Goal: Task Accomplishment & Management: Manage account settings

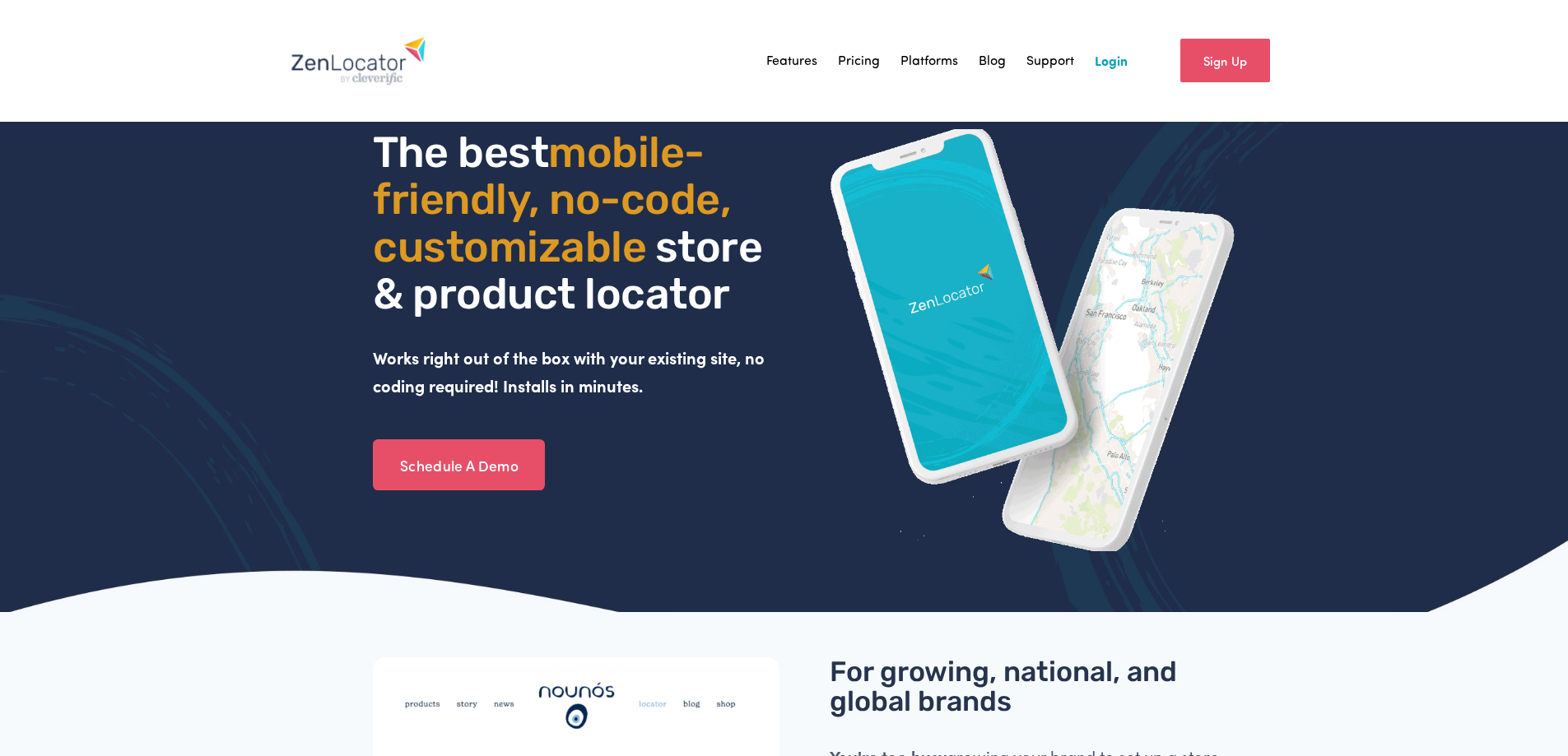
click at [1098, 60] on link "Login" at bounding box center [1111, 60] width 33 height 25
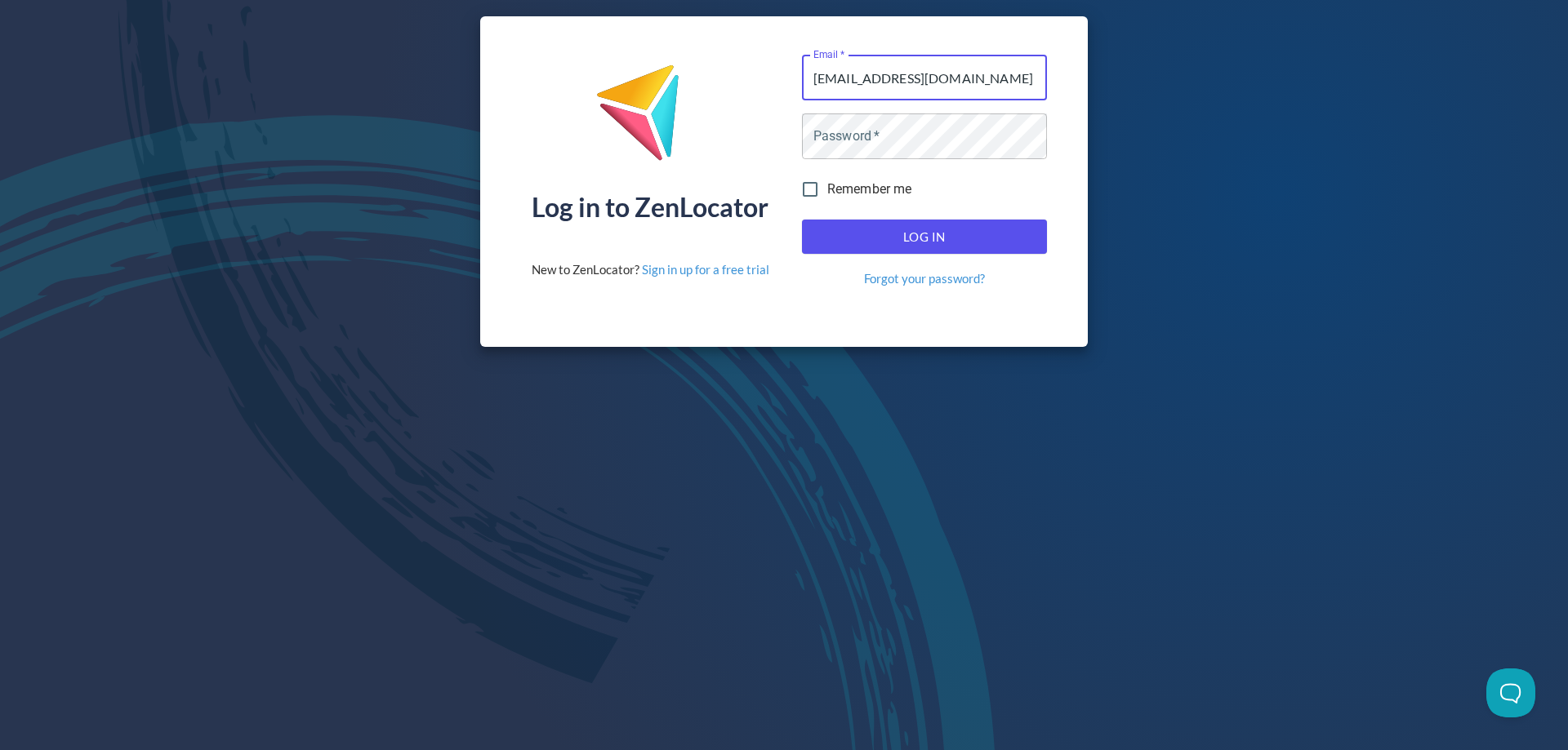
type input "[EMAIL_ADDRESS][DOMAIN_NAME]"
click at [802, 220] on button "Log In" at bounding box center [925, 237] width 245 height 34
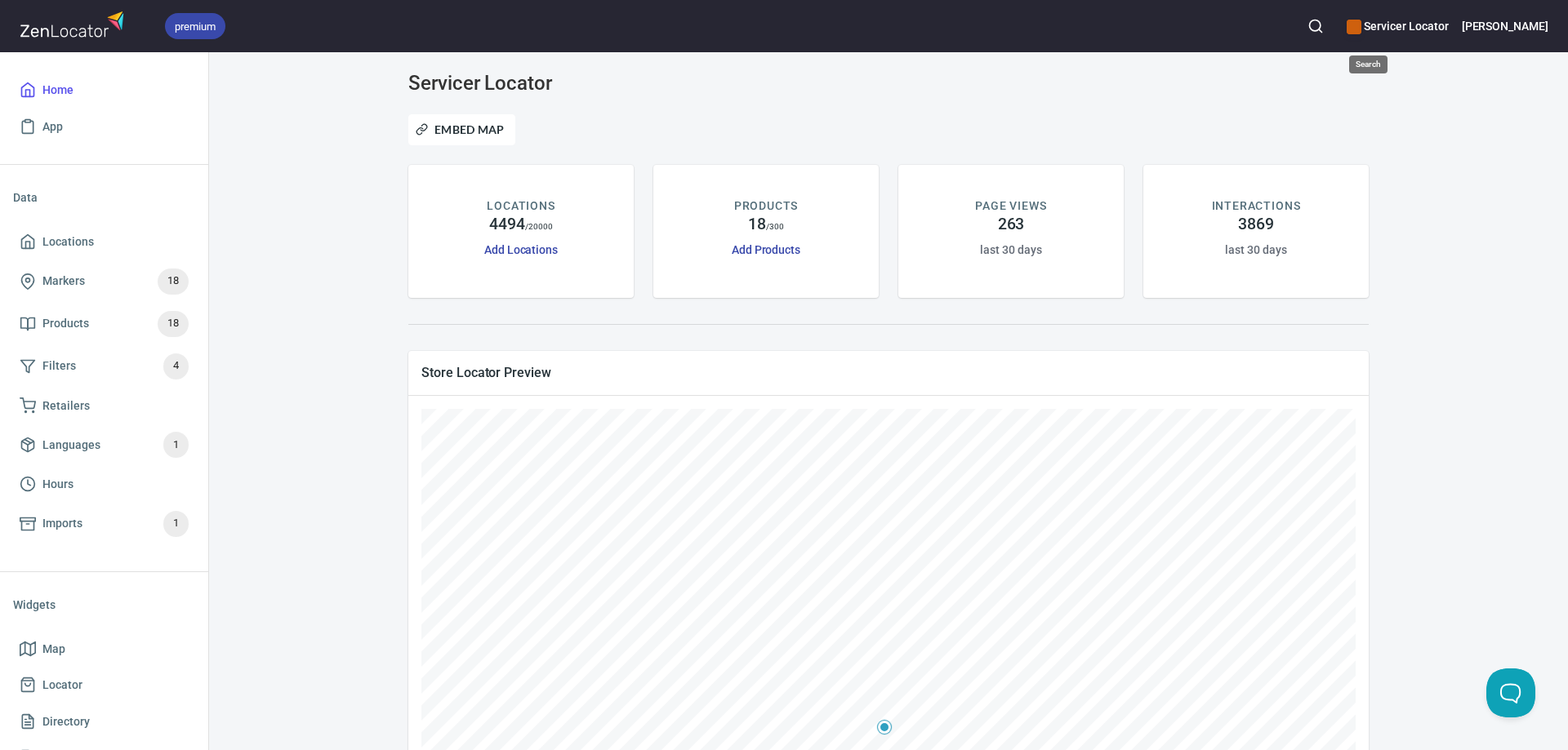
click at [1324, 27] on icon "button" at bounding box center [1316, 26] width 16 height 16
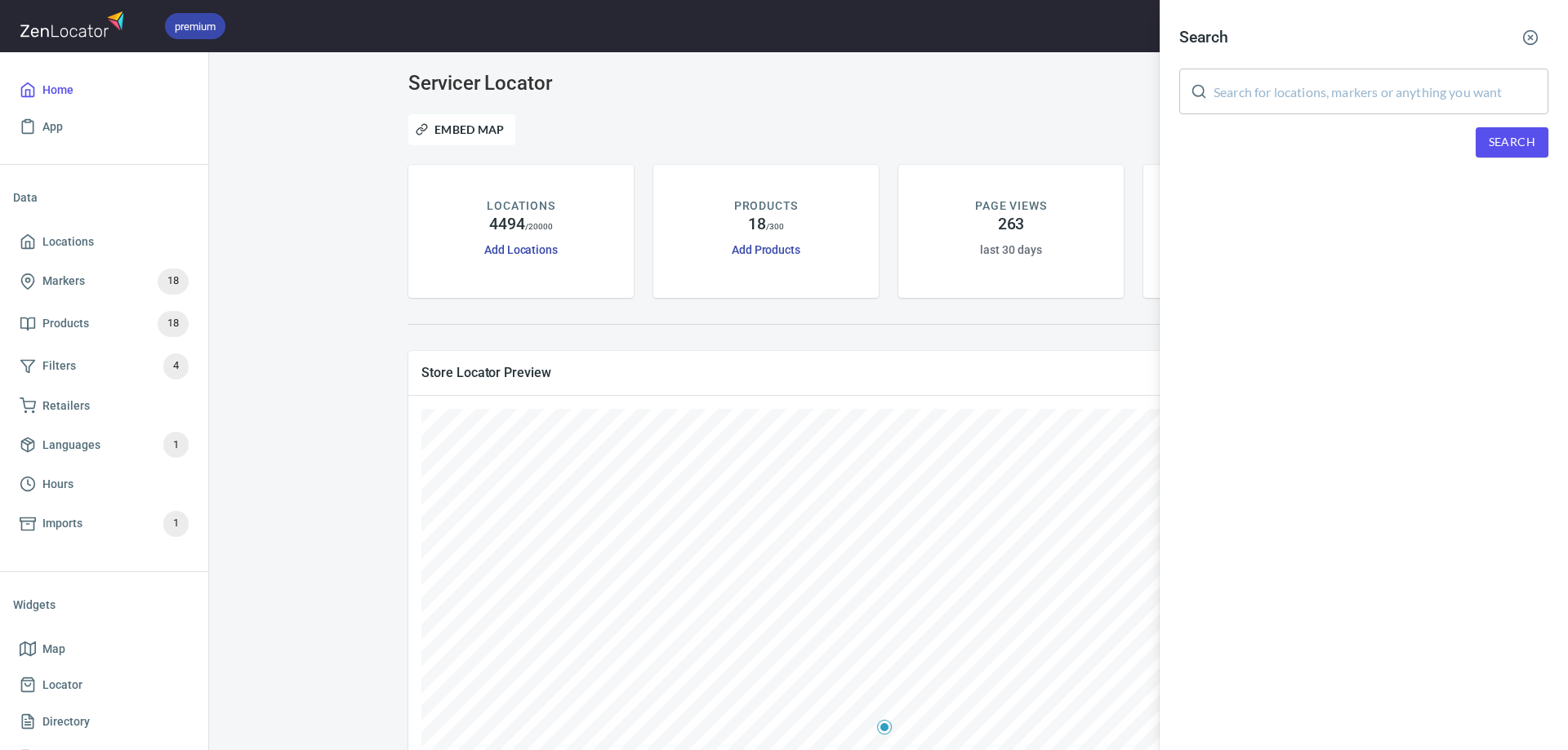
click at [1309, 89] on input "text" at bounding box center [1381, 91] width 334 height 45
type input "appliance repair by kevin"
click at [1494, 148] on span "Search" at bounding box center [1512, 143] width 46 height 21
click at [1529, 36] on line "button" at bounding box center [1530, 38] width 4 height 4
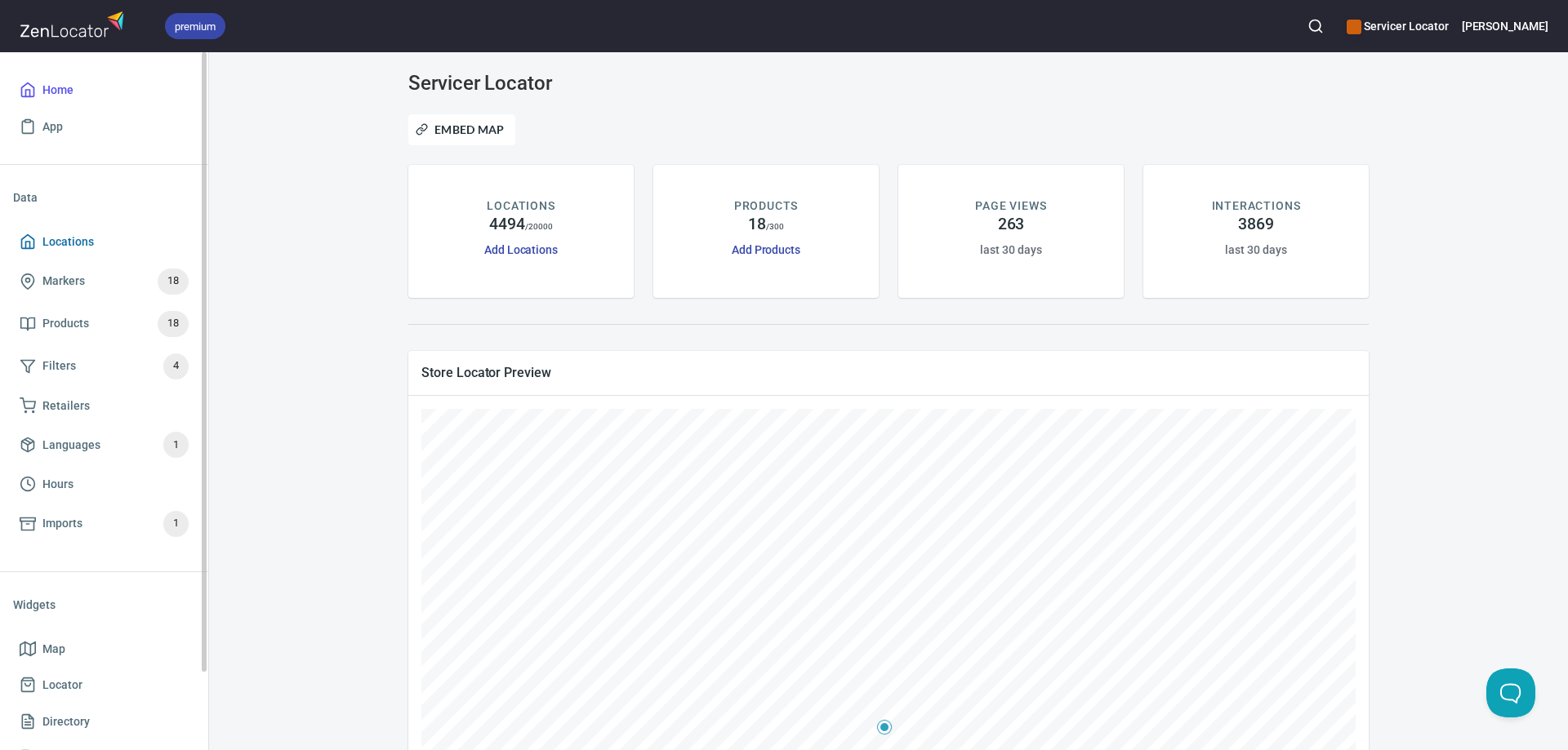
click at [66, 235] on span "Locations" at bounding box center [68, 242] width 51 height 21
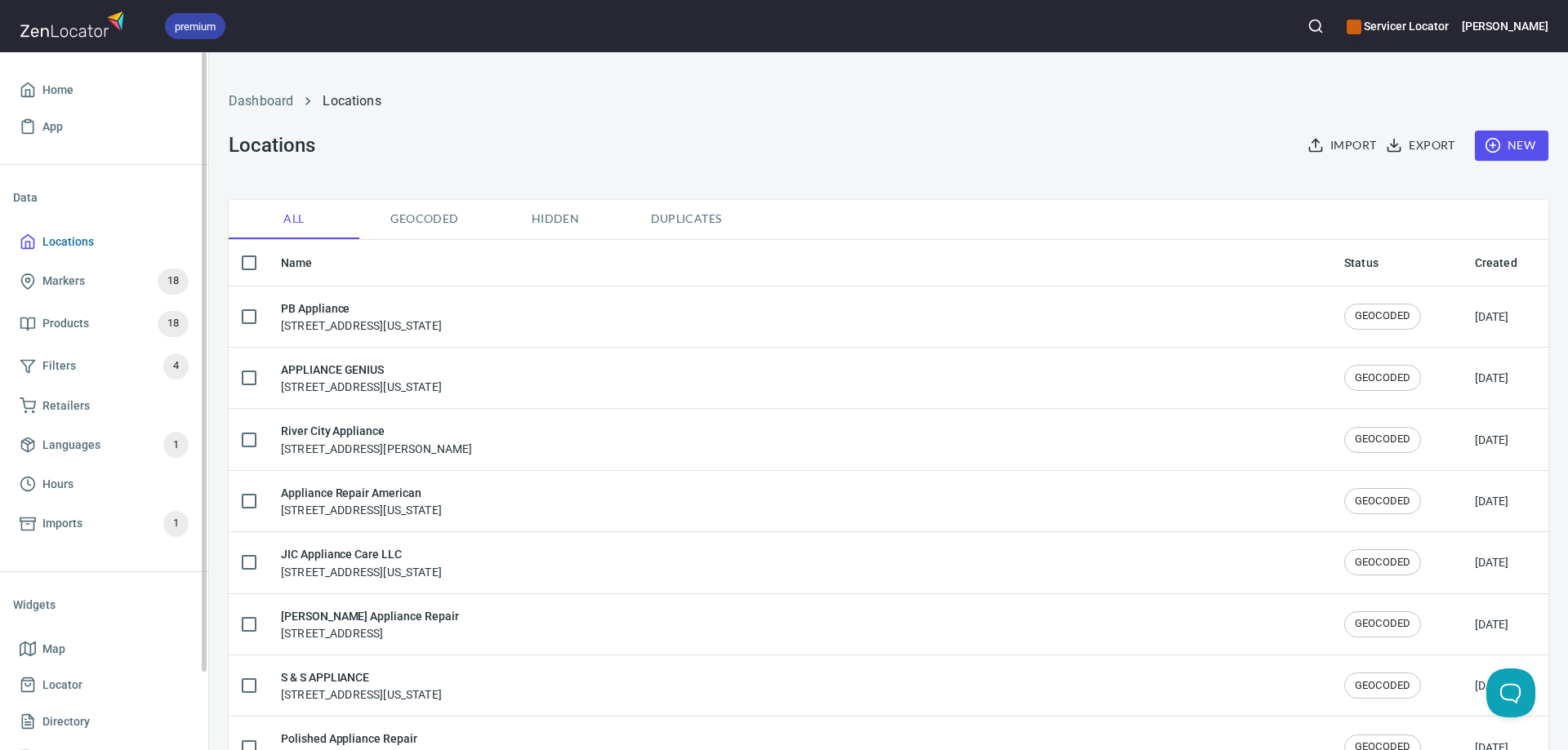
checkbox input "false"
click at [1503, 147] on span "New" at bounding box center [1512, 145] width 47 height 21
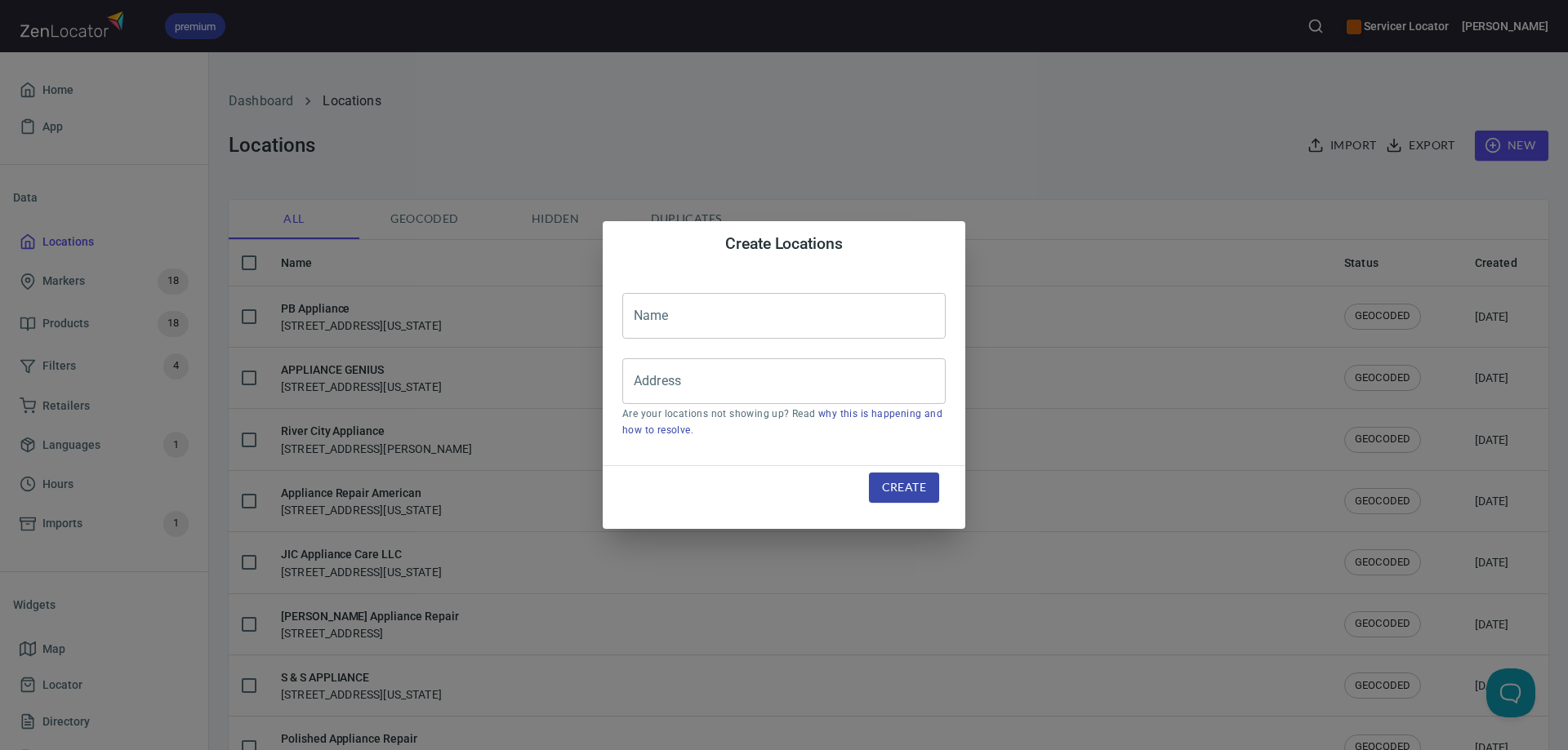
click at [763, 314] on input "text" at bounding box center [784, 316] width 323 height 45
type input "Appliance Repair by [PERSON_NAME]"
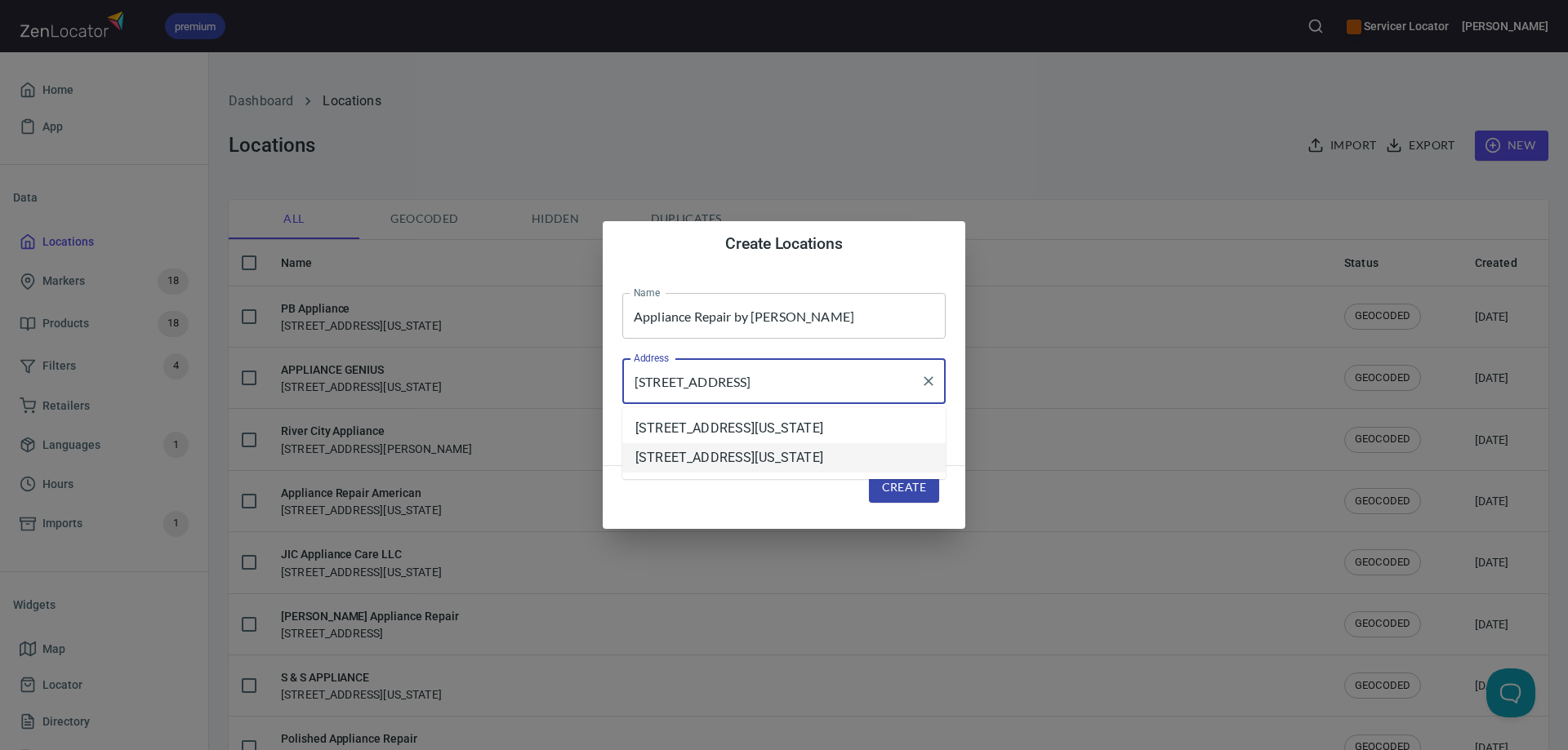
click at [699, 473] on li "[STREET_ADDRESS][US_STATE]" at bounding box center [784, 458] width 323 height 29
type input "[STREET_ADDRESS][US_STATE]"
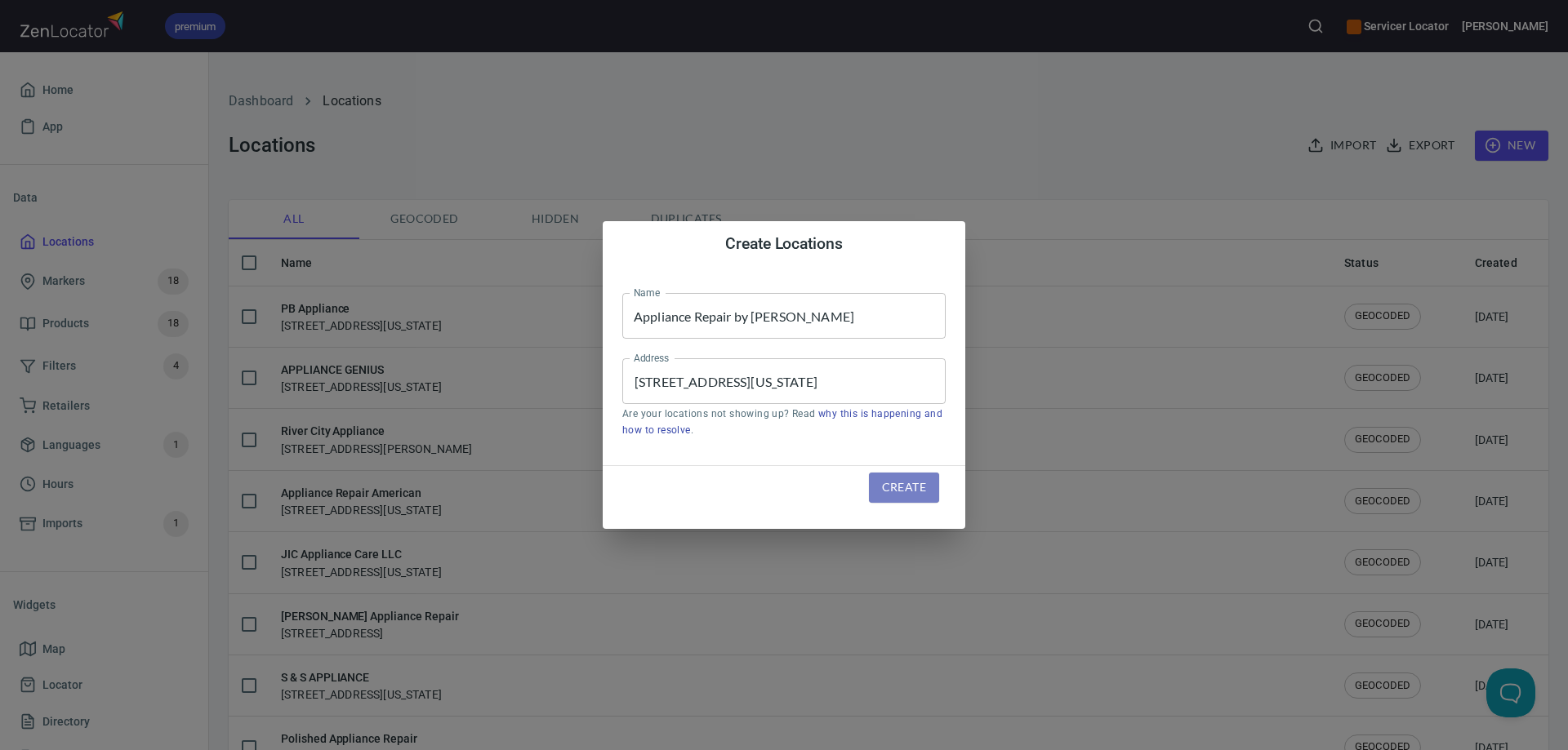
click at [899, 491] on span "Create" at bounding box center [904, 488] width 44 height 21
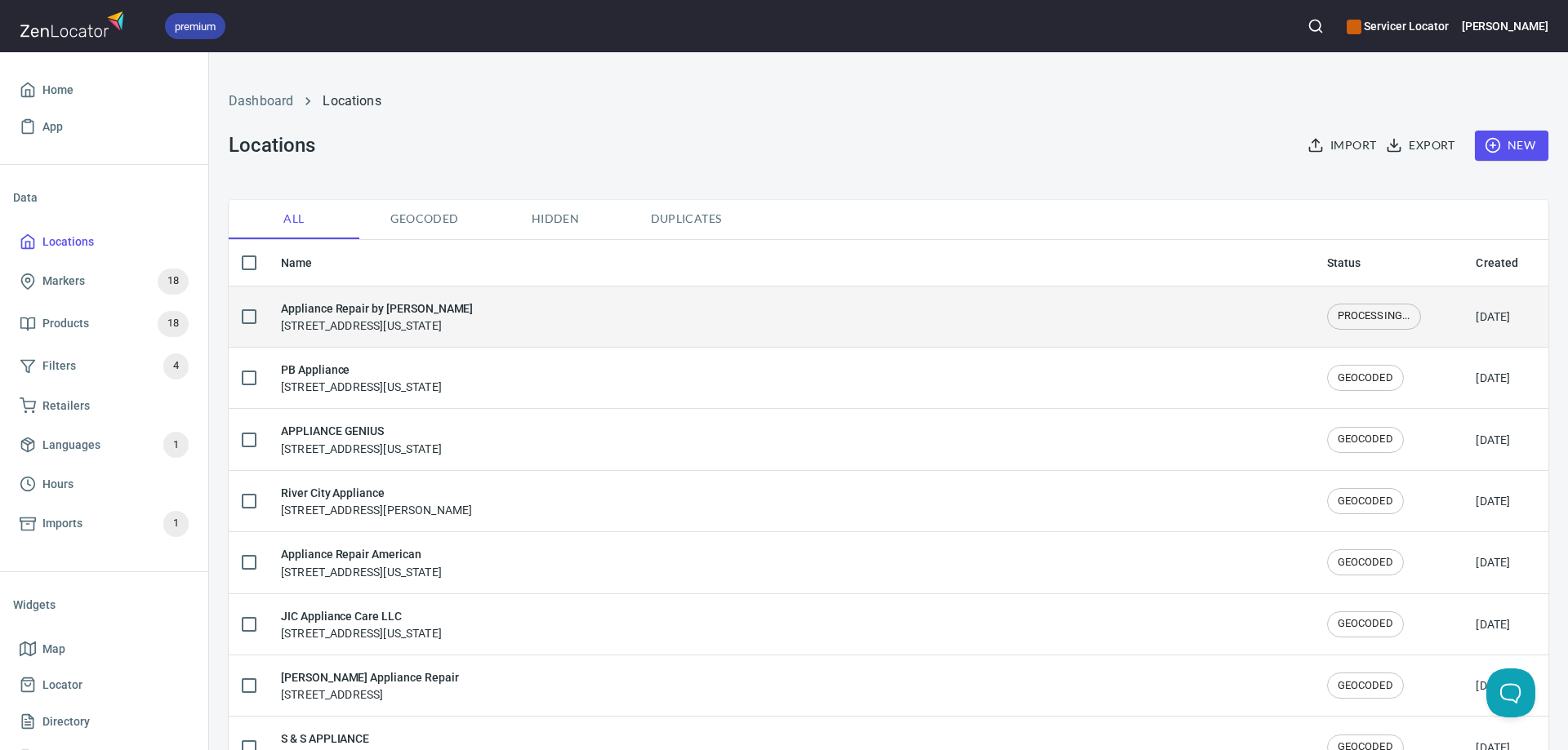
click at [441, 322] on div "Appliance Repair by Kevin 6591 Hillside Drive, Harbor Springs, Michigan, United…" at bounding box center [376, 316] width 192 height 34
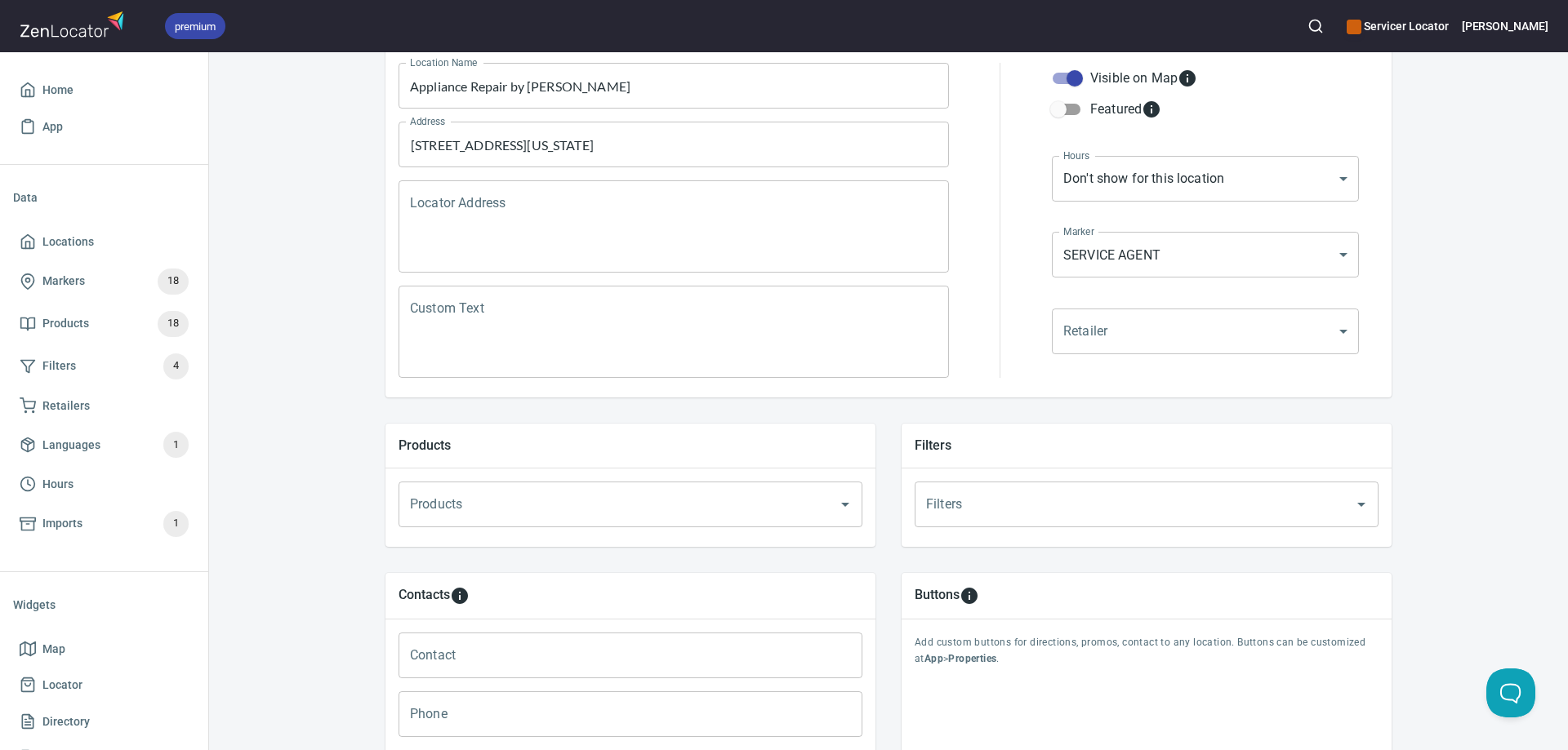
scroll to position [245, 0]
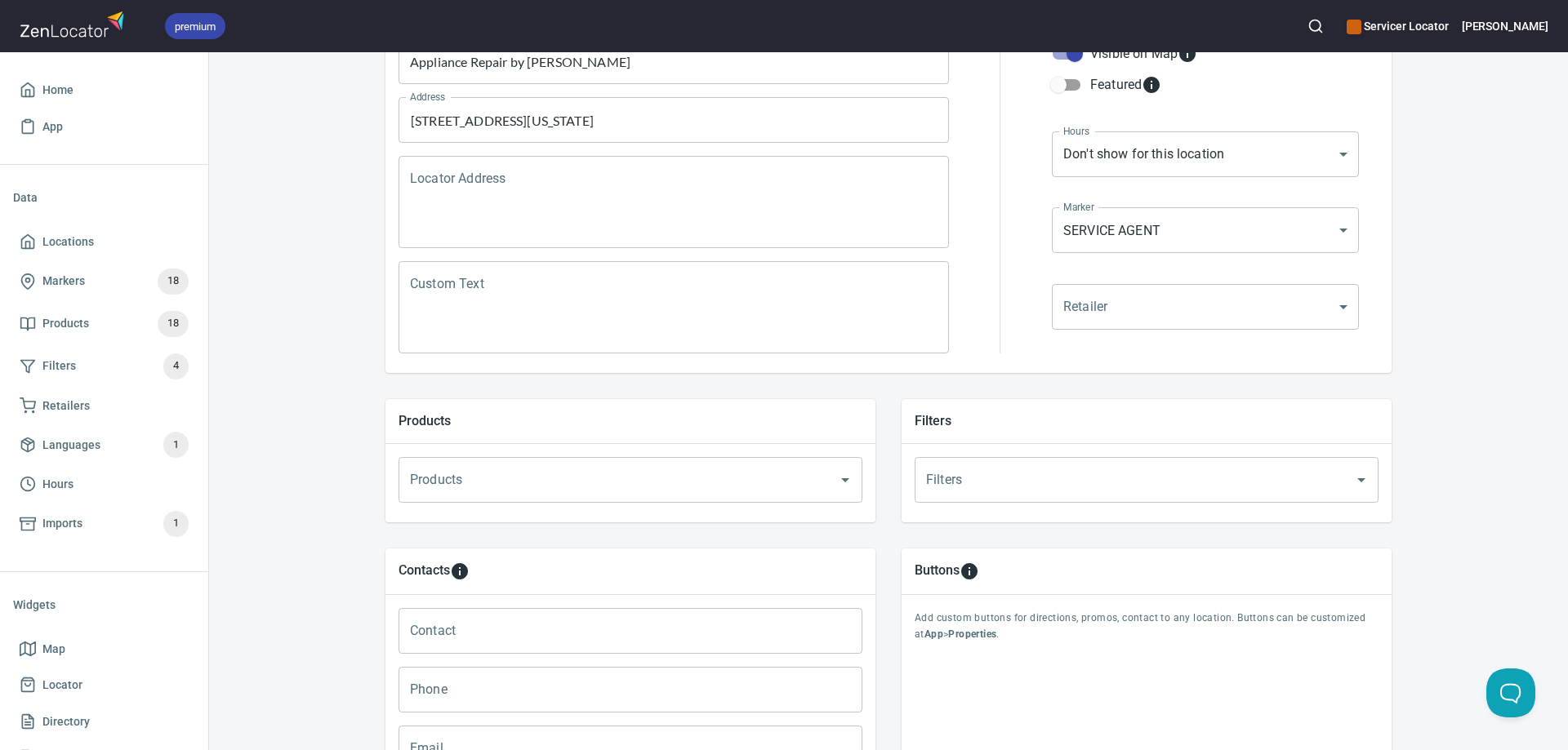
click at [452, 280] on textarea "Custom Text" at bounding box center [673, 308] width 528 height 62
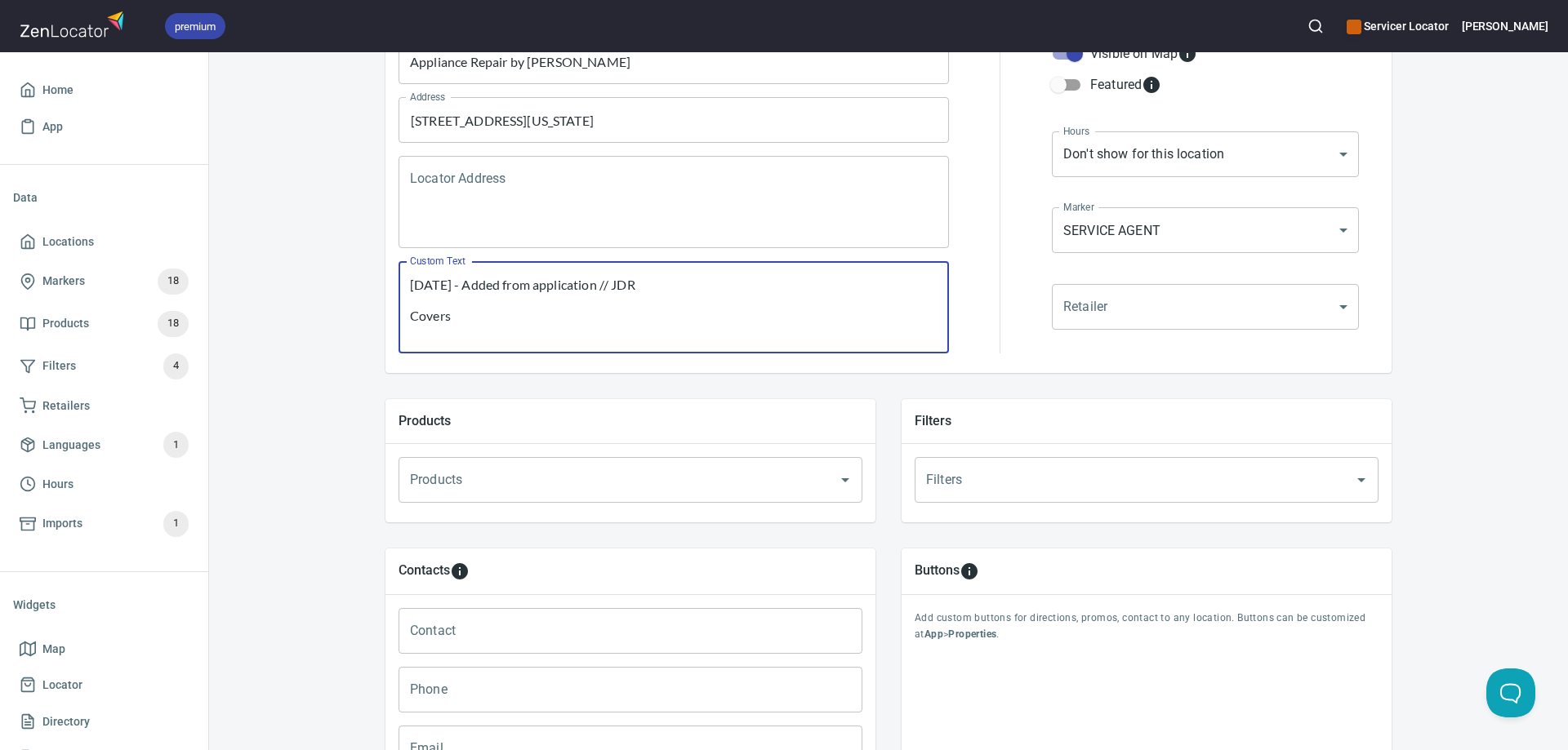
click at [474, 316] on textarea "9/9/25 - Added from application // JDR Covers" at bounding box center [673, 308] width 528 height 62
paste textarea "49705, 49706, 49711, 49712, 49713, 49716, 49718, 49720,49722, 49740, 49749, 497…"
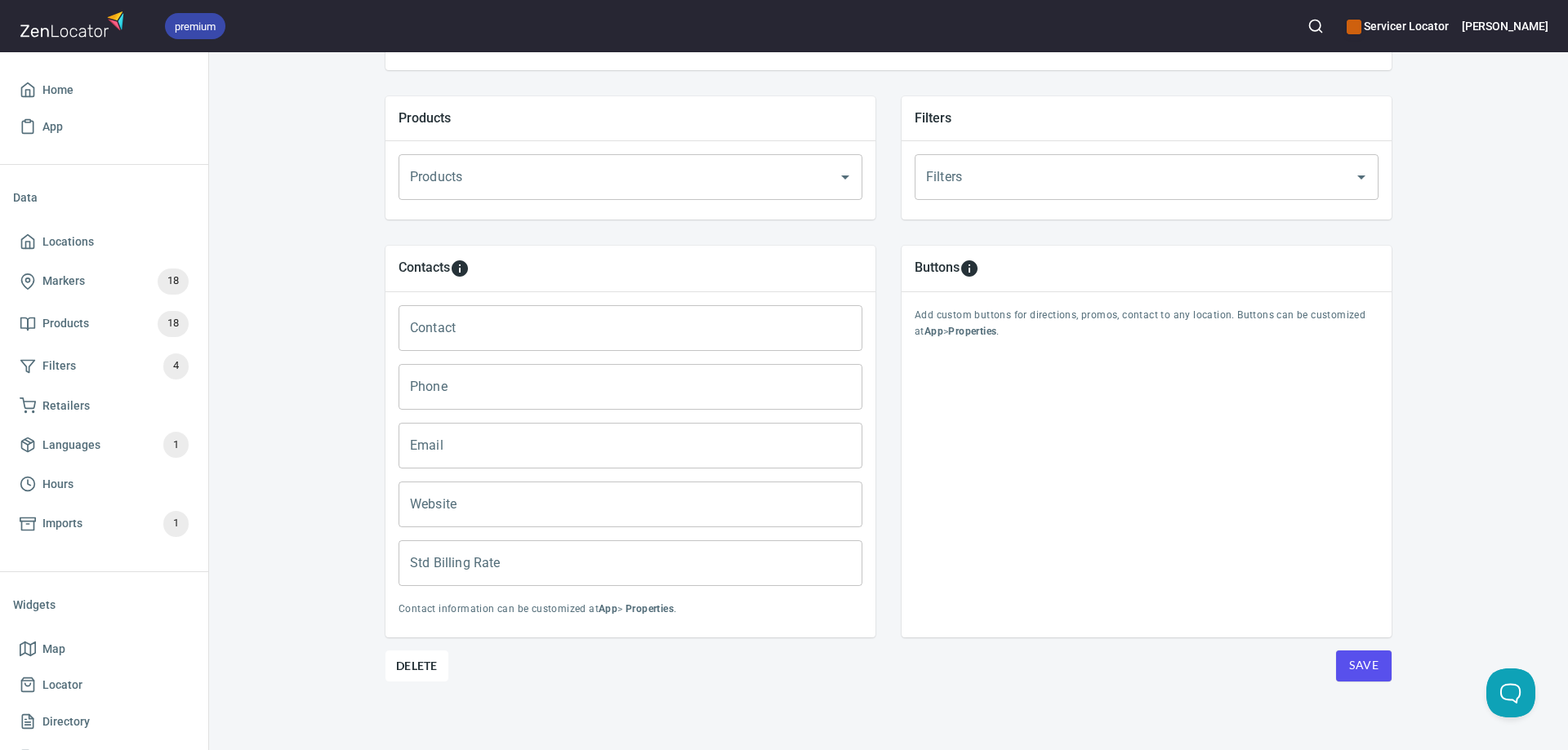
scroll to position [551, 0]
type textarea "9/9/25 - Added from application // JDR Covers 49705, 49706, 49711, 49712, 49713…"
click at [490, 178] on input "Products" at bounding box center [608, 174] width 404 height 31
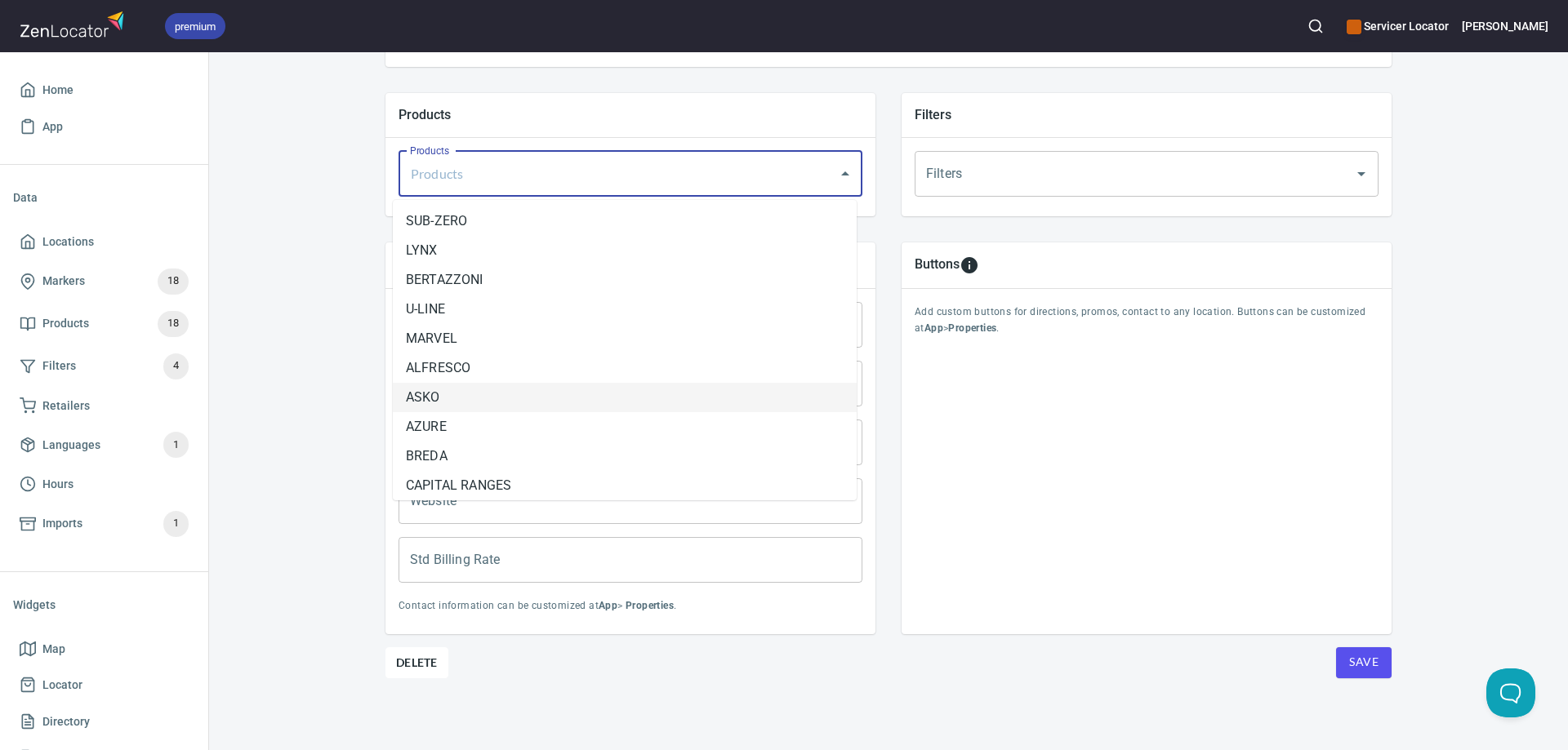
click at [461, 396] on li "ASKO" at bounding box center [624, 398] width 464 height 29
click at [509, 179] on input "Products" at bounding box center [642, 174] width 334 height 31
click at [456, 395] on li "AZURE" at bounding box center [624, 398] width 464 height 29
click at [588, 180] on input "Products" at bounding box center [679, 174] width 261 height 31
click at [479, 403] on li "BREDA" at bounding box center [624, 398] width 464 height 29
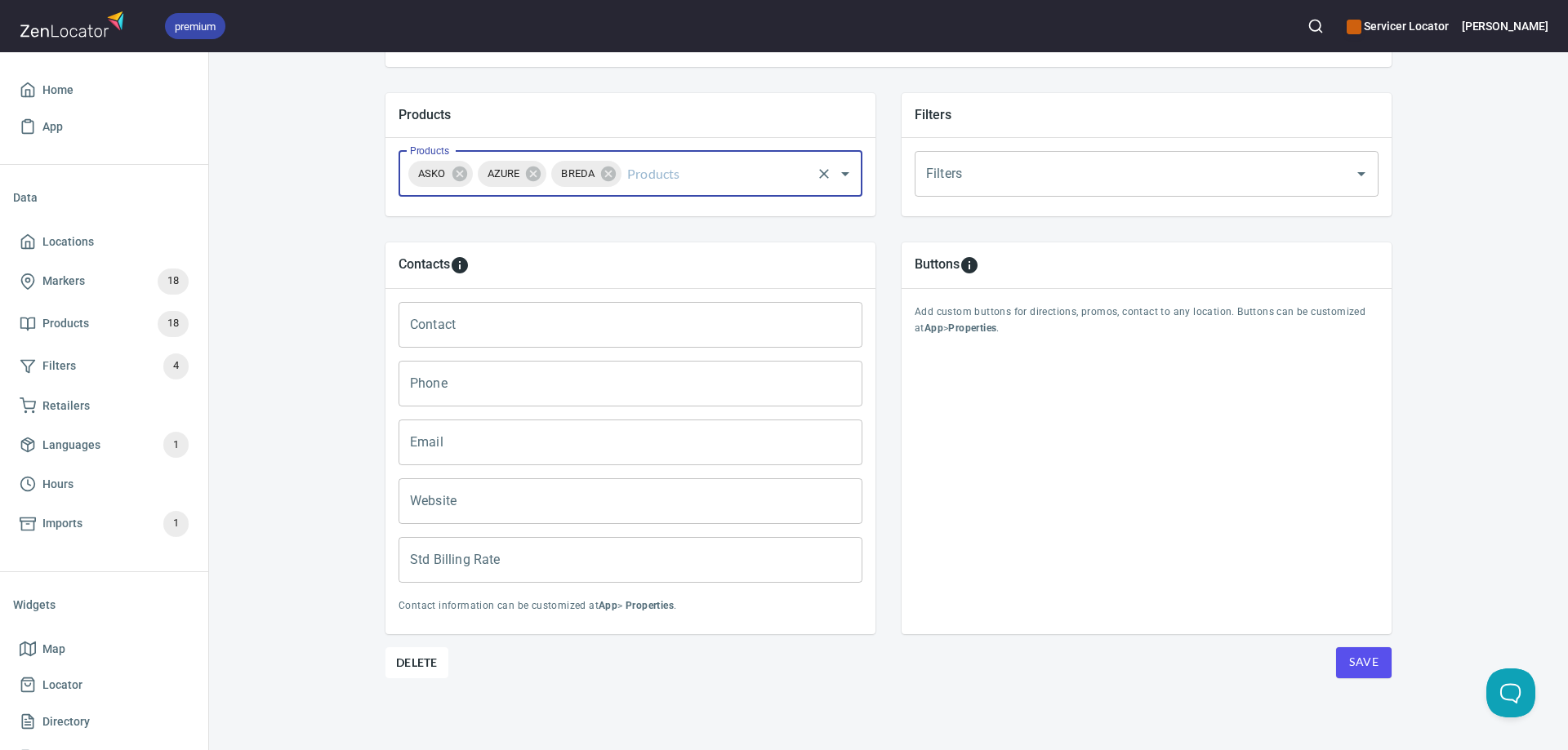
click at [644, 171] on input "Products" at bounding box center [716, 174] width 186 height 31
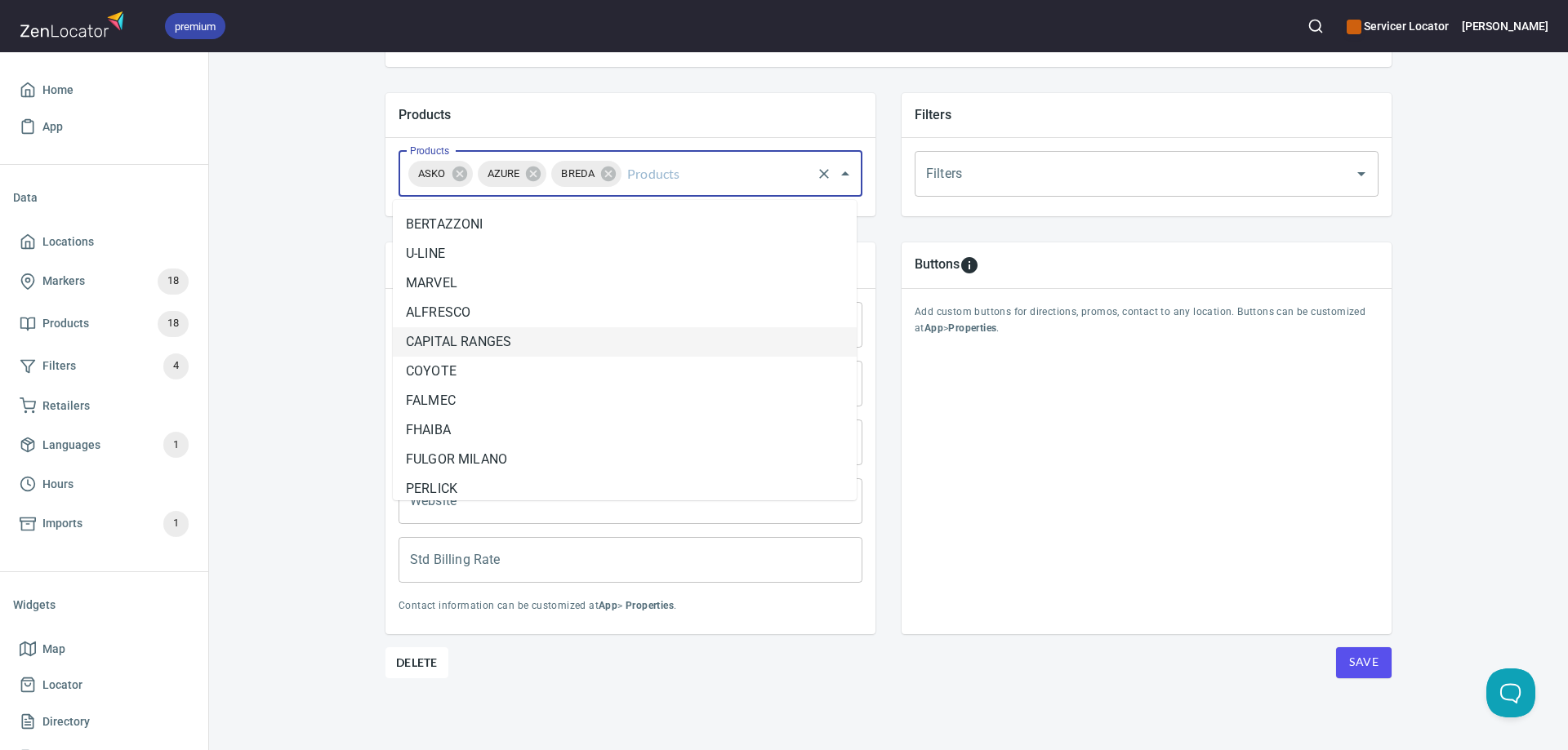
scroll to position [81, 0]
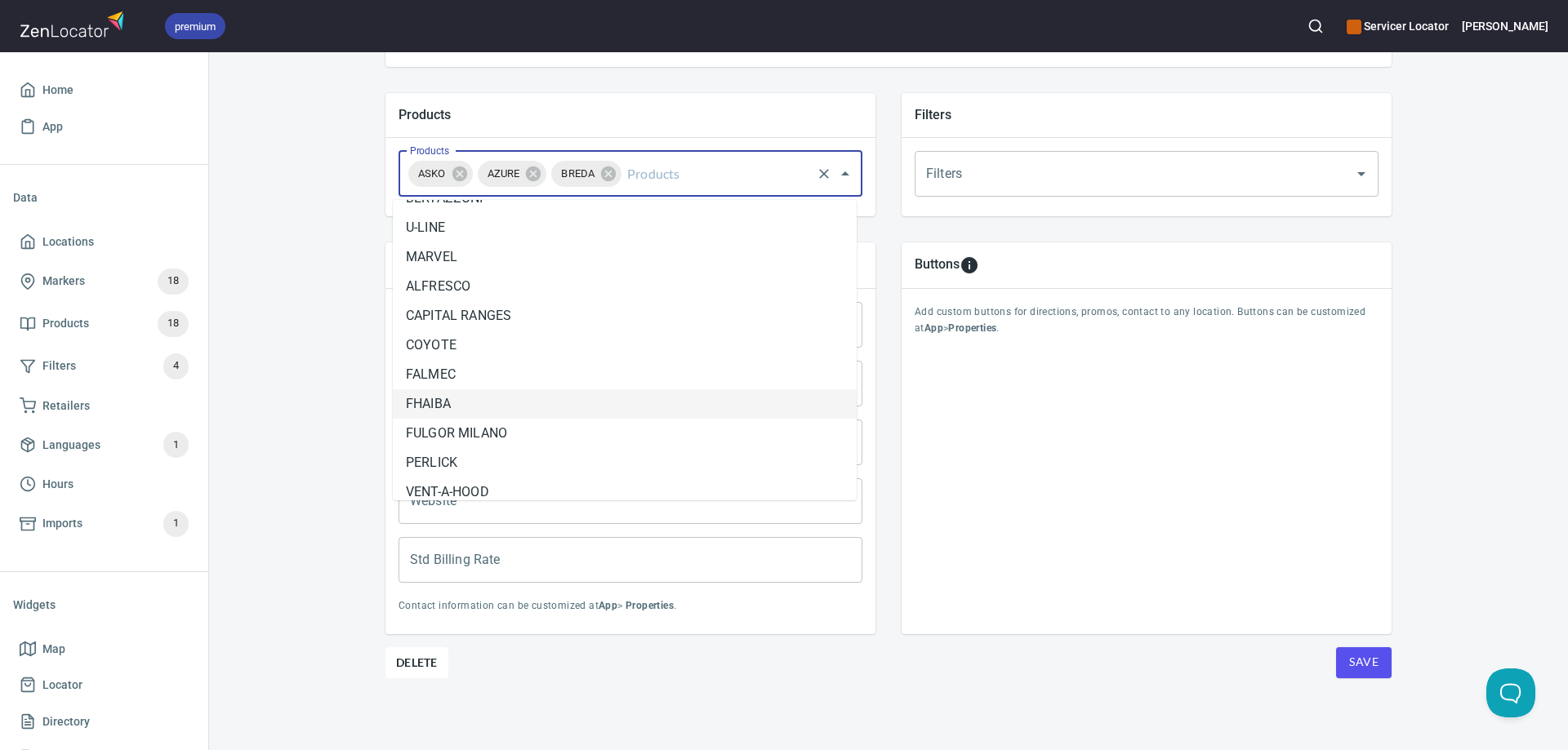
click at [474, 406] on li "FHAIBA" at bounding box center [624, 404] width 464 height 29
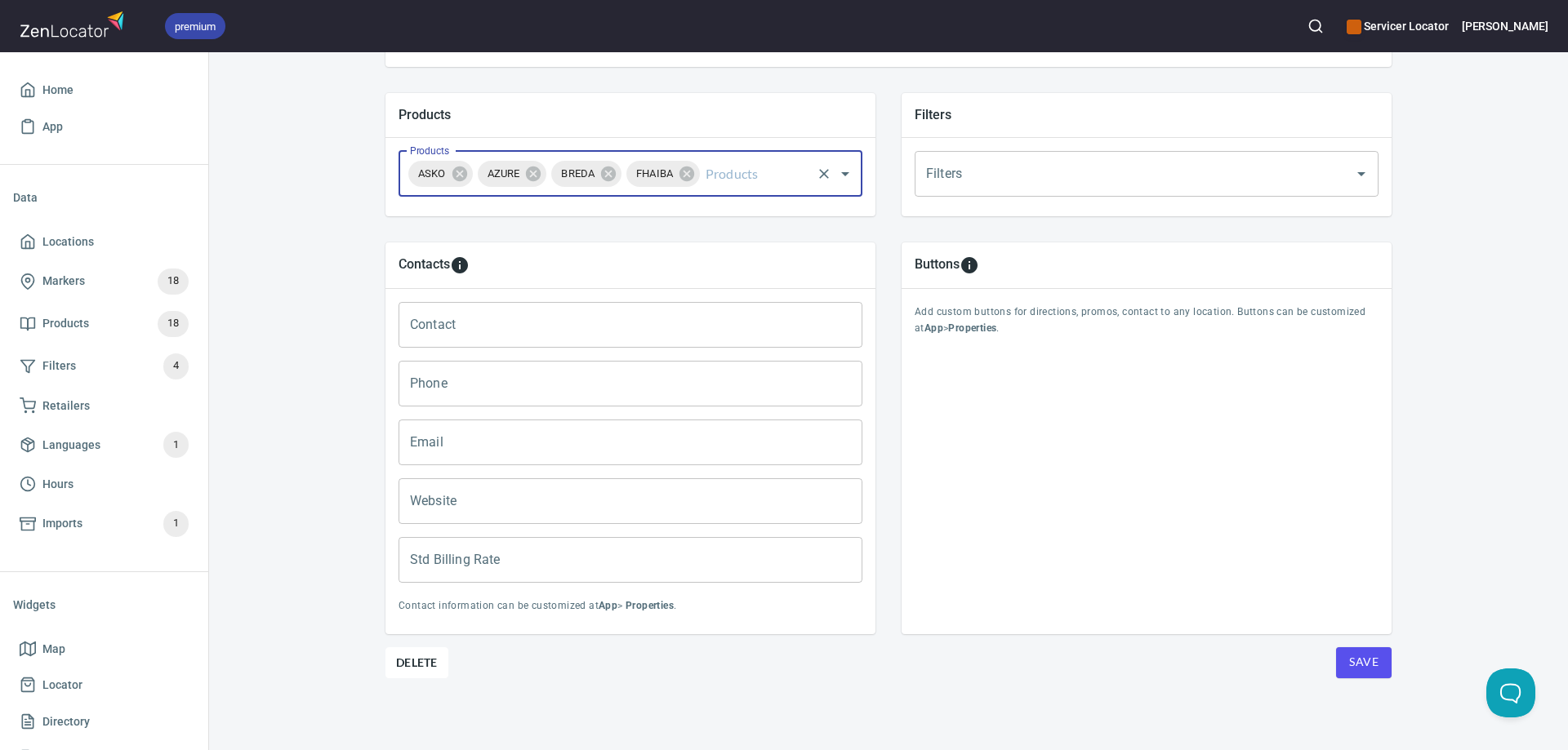
click at [713, 186] on input "Products" at bounding box center [755, 174] width 107 height 31
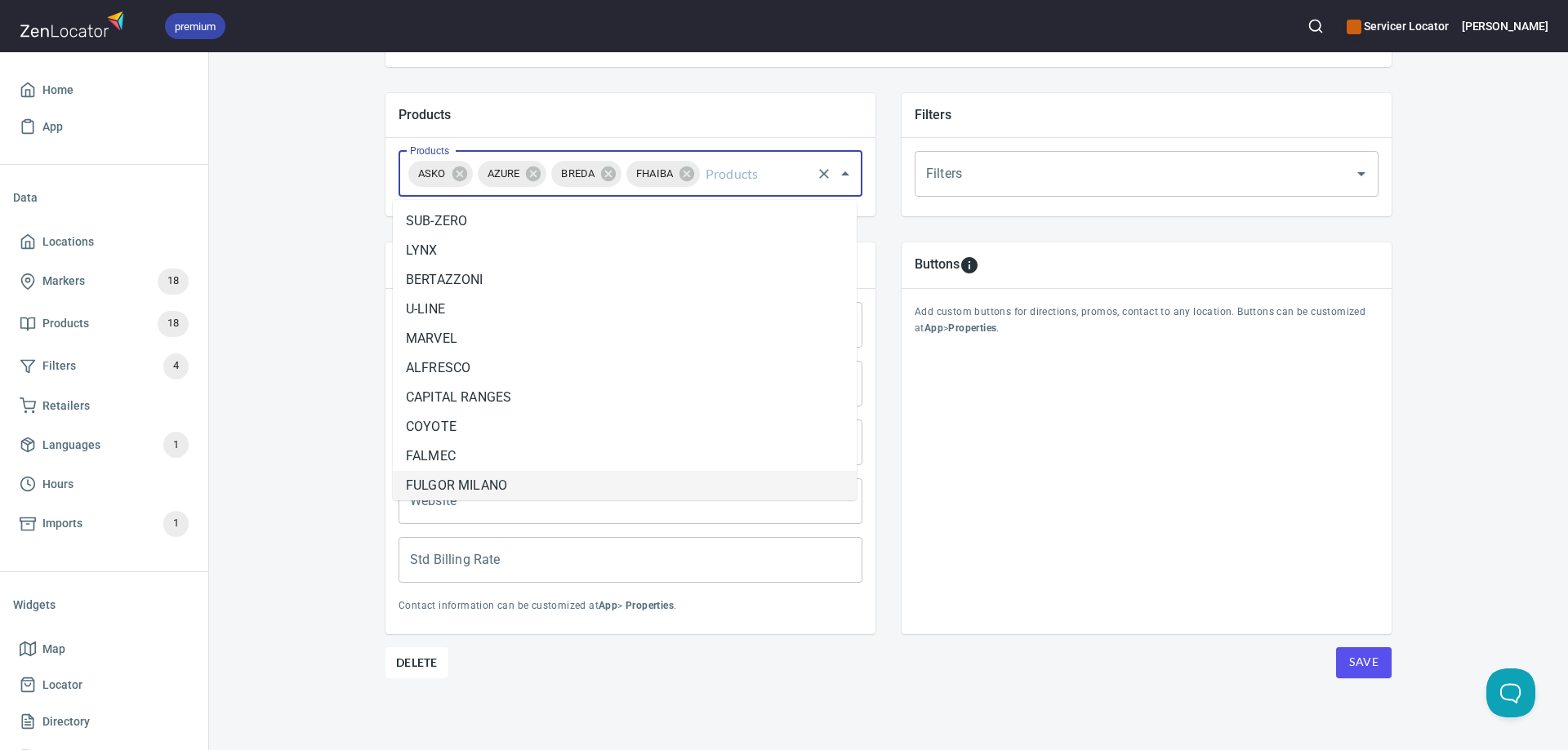
scroll to position [3, 0]
click at [499, 483] on li "FULGOR MILANO" at bounding box center [624, 482] width 464 height 29
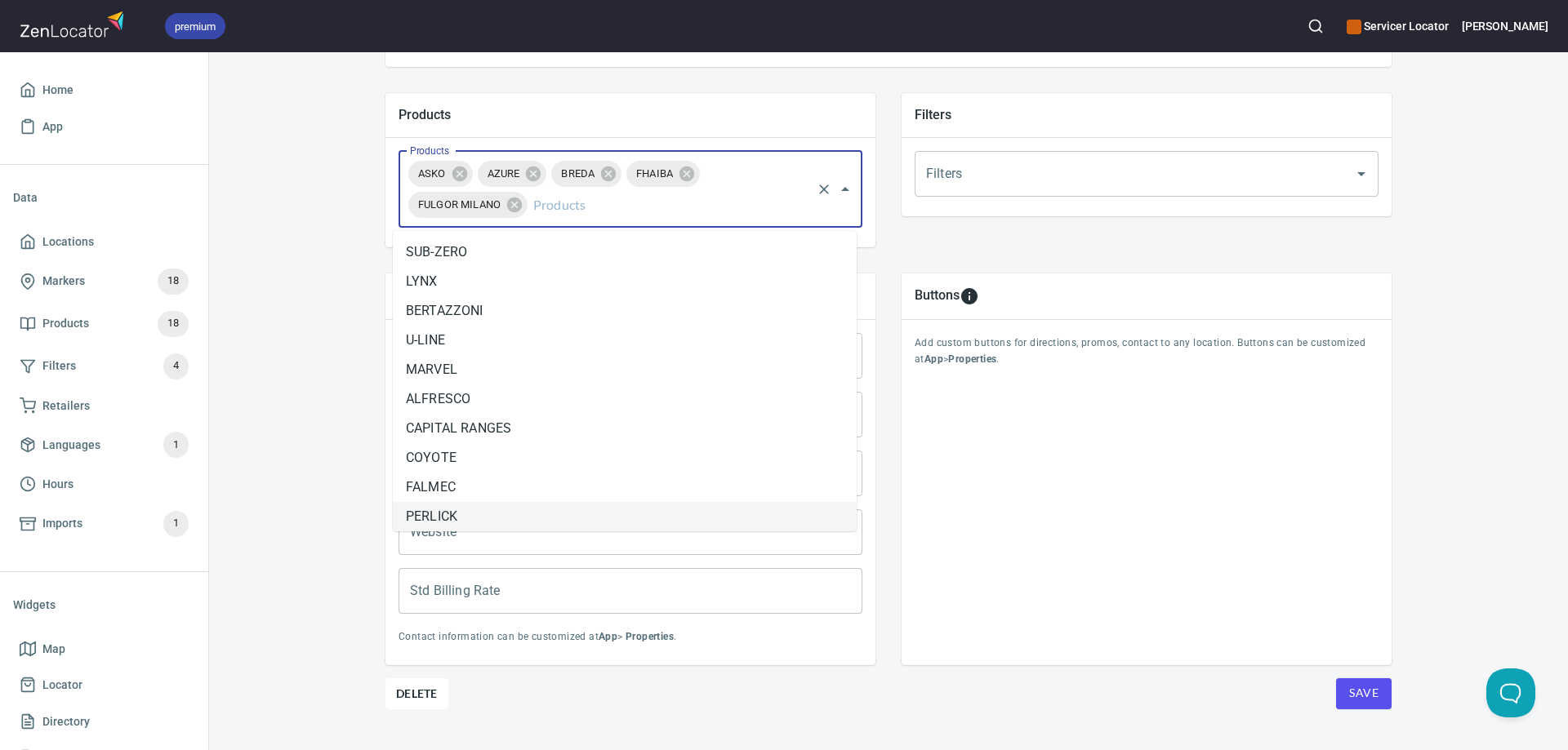
click at [584, 212] on input "Products" at bounding box center [670, 205] width 280 height 31
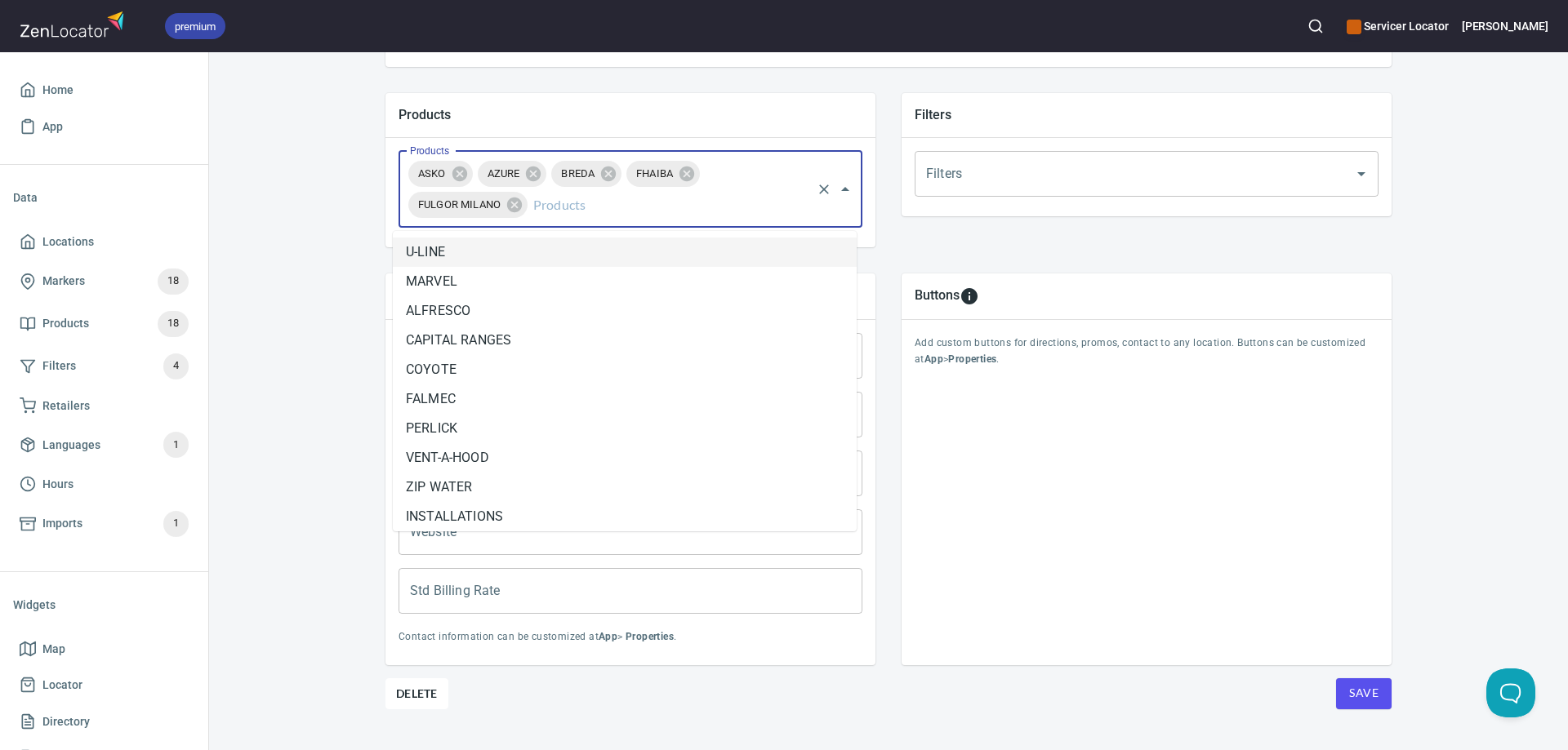
scroll to position [95, 0]
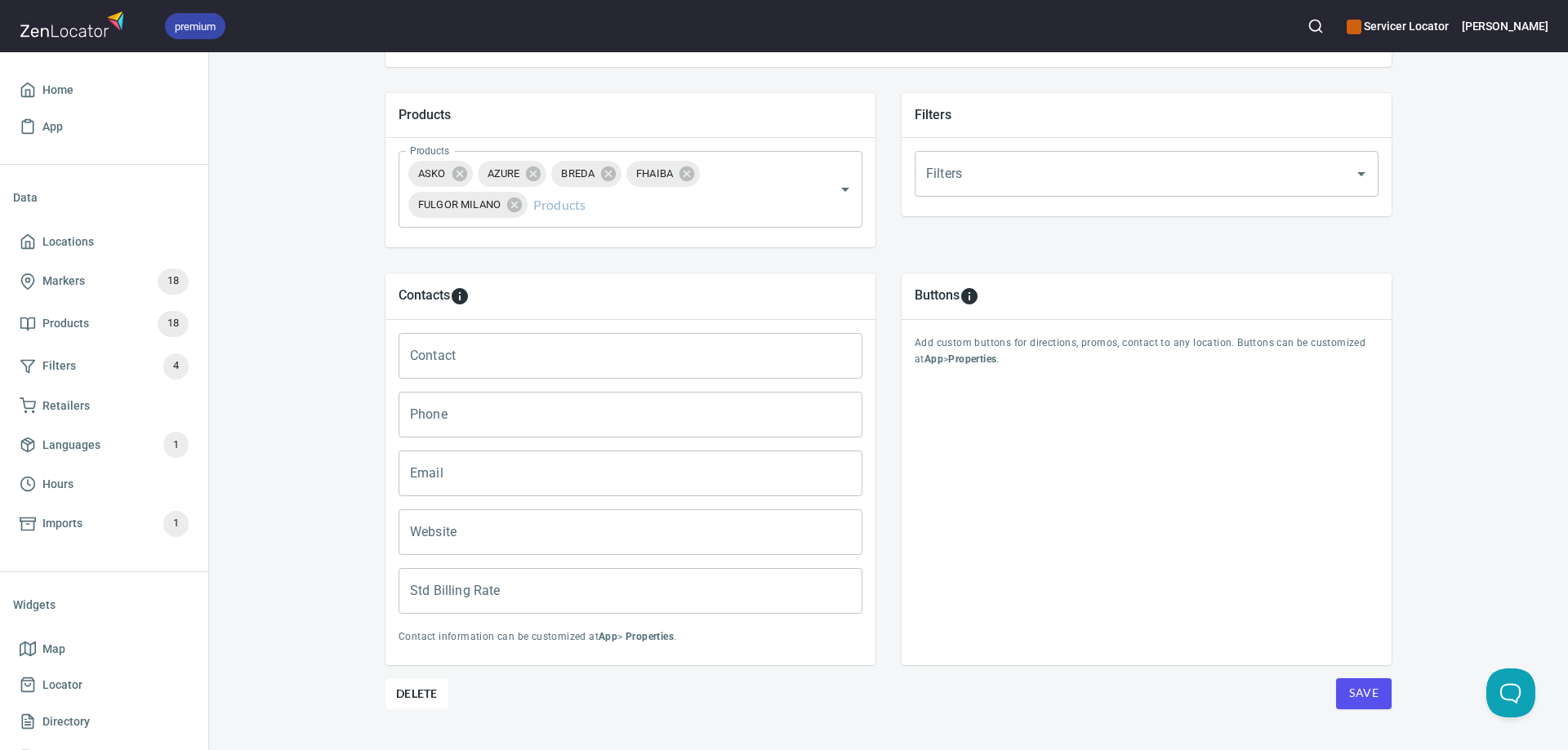
click at [308, 351] on div "Locations Location Details Location Details Properties Geocode Analytics Locati…" at bounding box center [888, 150] width 1359 height 1264
click at [464, 352] on input "Contact" at bounding box center [630, 356] width 464 height 45
click at [514, 356] on input "Contact" at bounding box center [630, 356] width 464 height 45
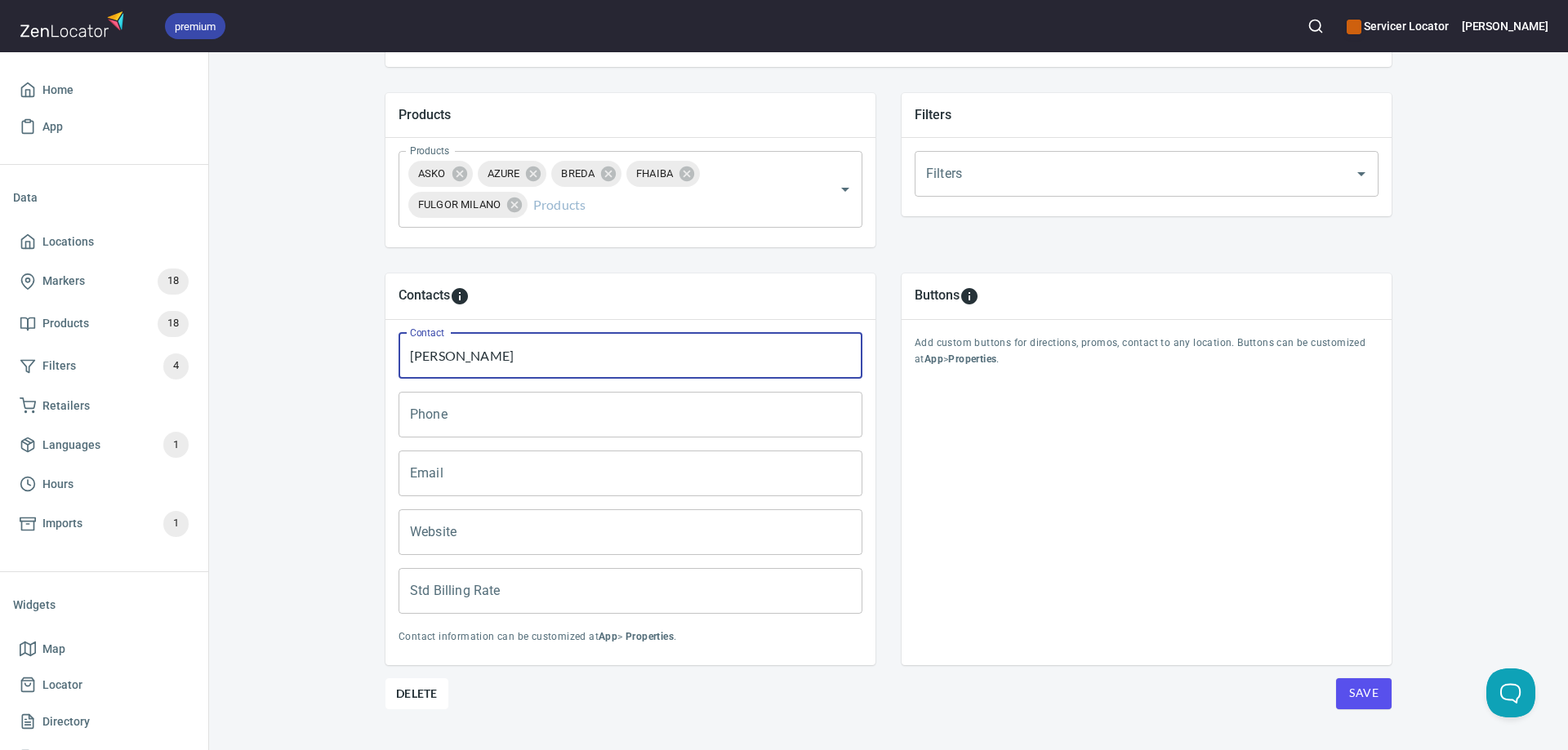
type input "Kevin Liddy"
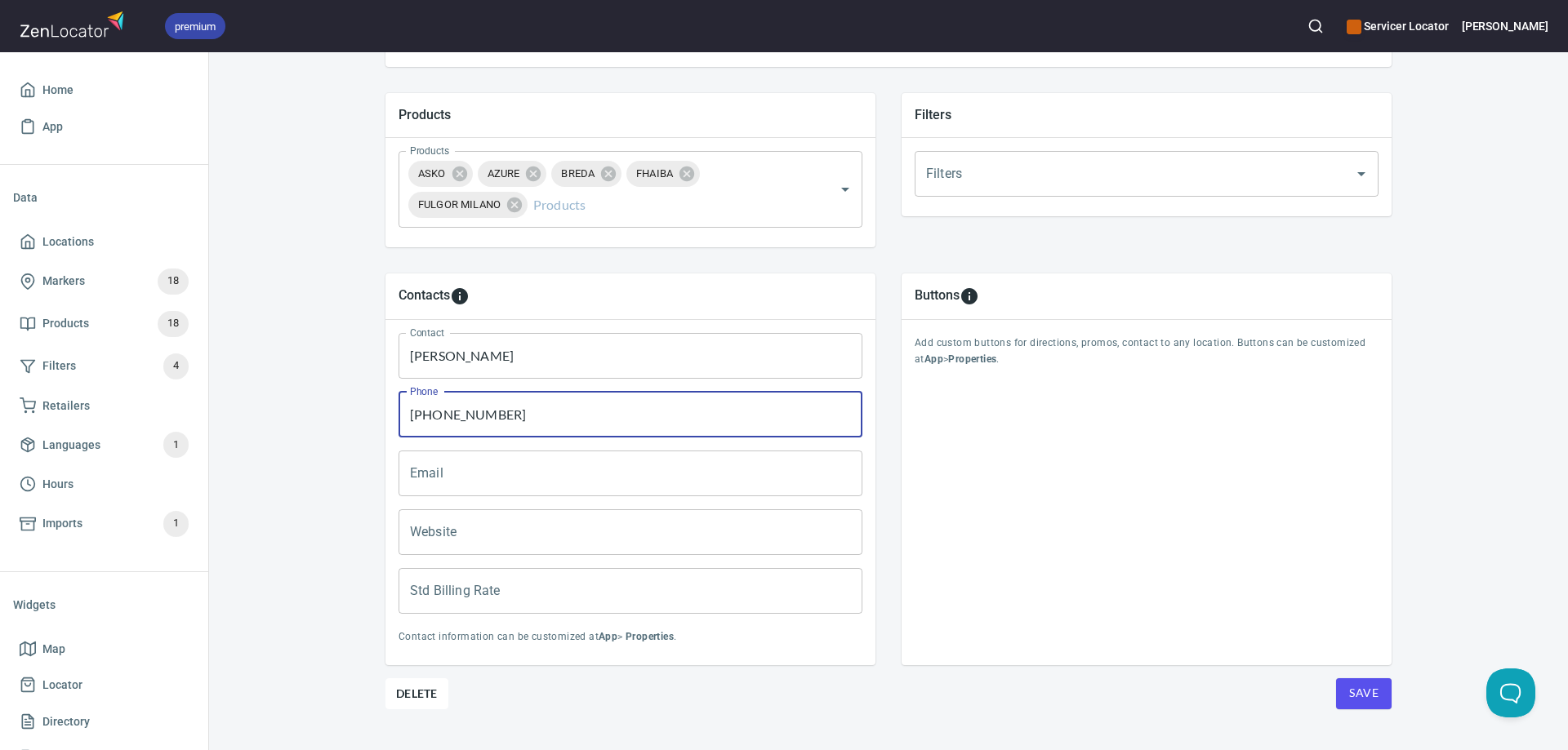
type input "231-838-8725"
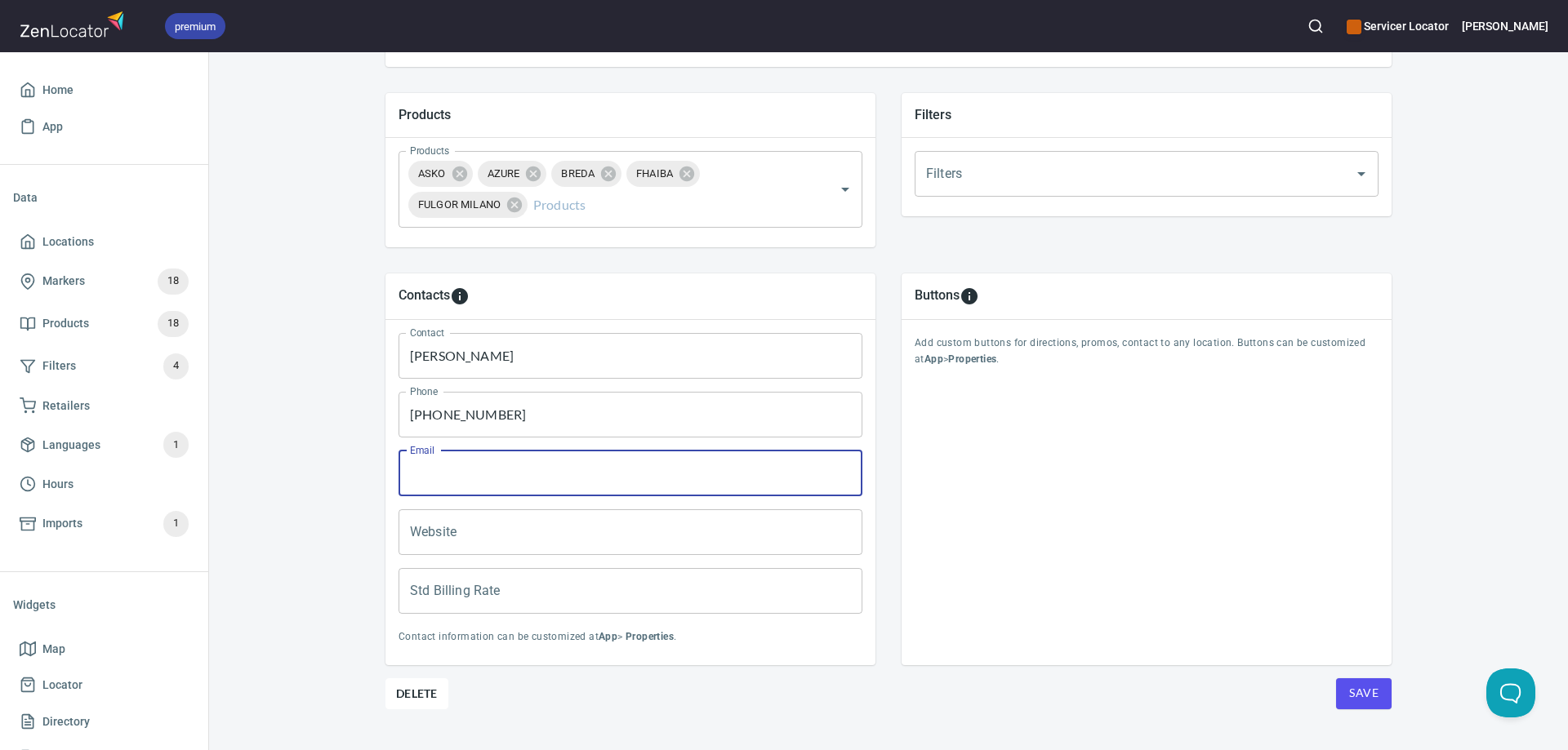
click at [437, 474] on input "Email" at bounding box center [630, 473] width 464 height 45
paste input "kevinpetoskey@icloud.com"
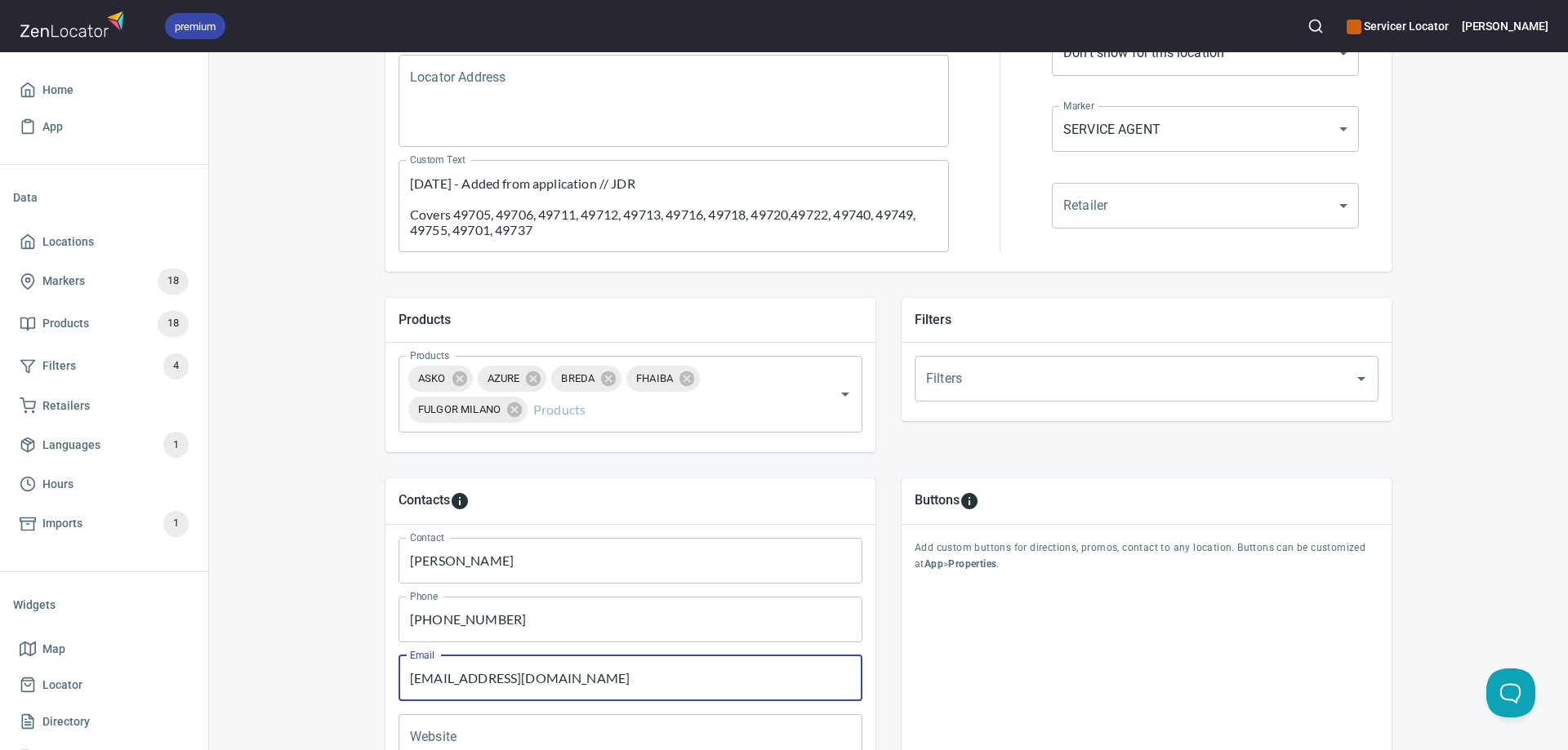
scroll to position [337, 0]
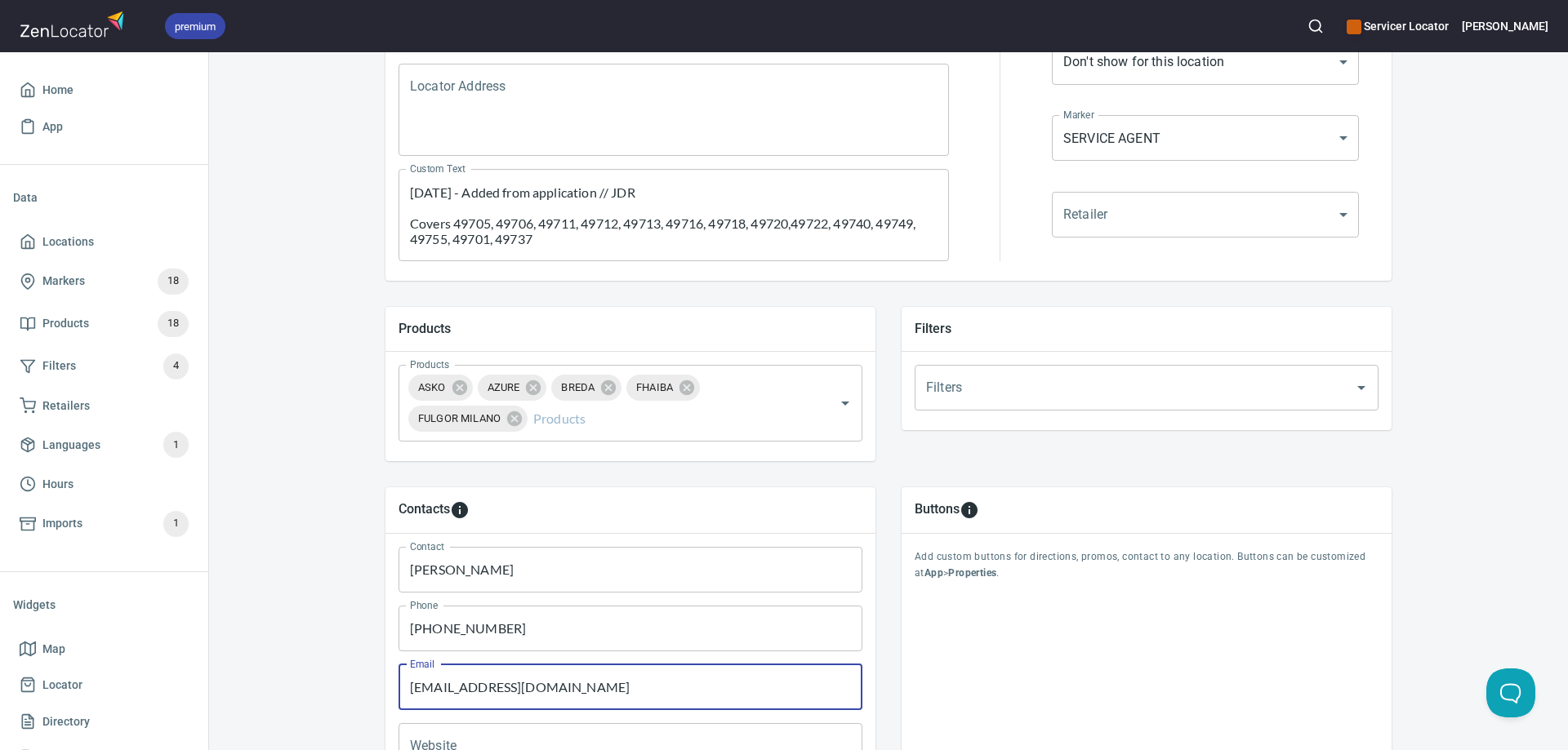
type input "kevinpetoskey@icloud.com"
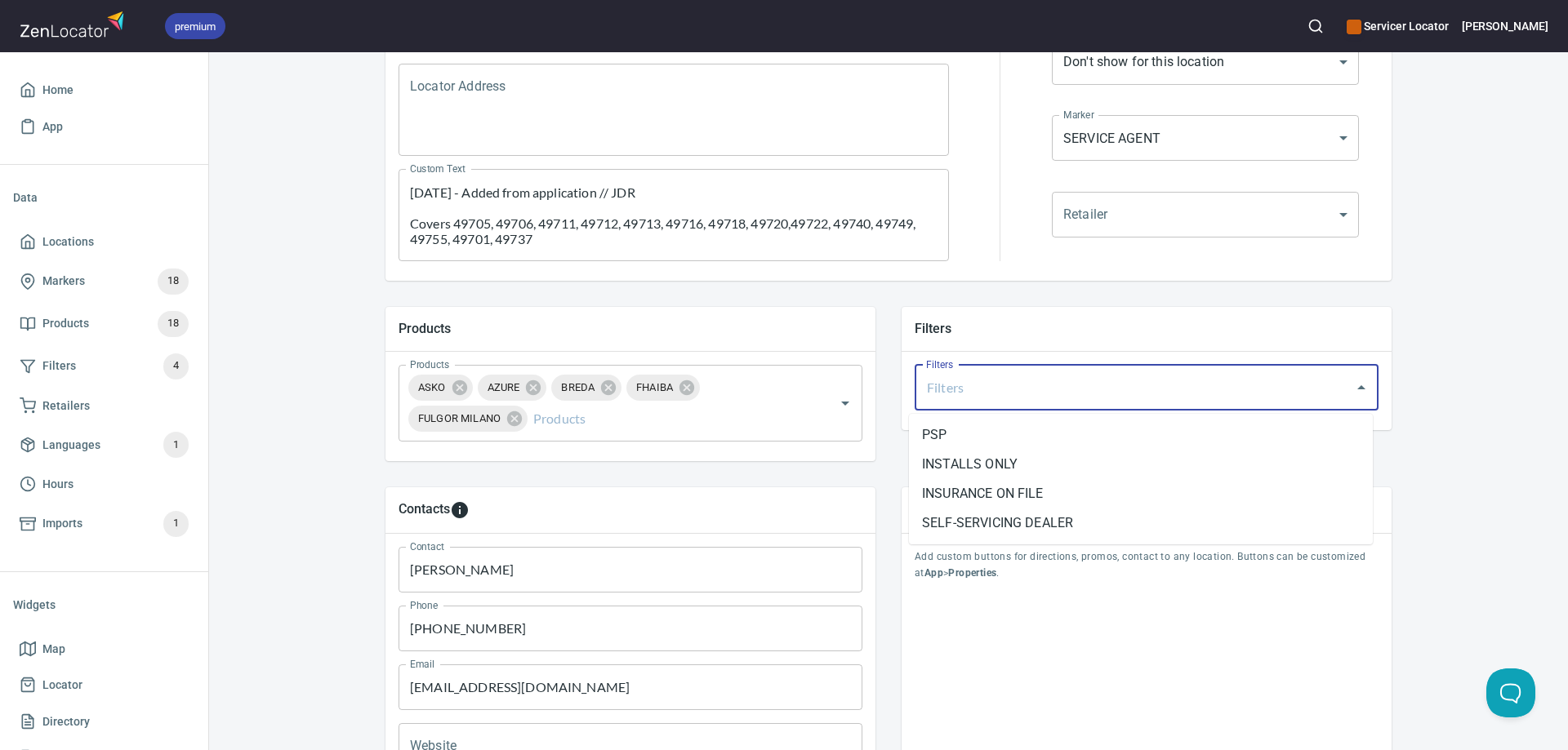
click at [926, 392] on input "Filters" at bounding box center [1124, 387] width 404 height 31
click at [971, 492] on li "INSURANCE ON FILE" at bounding box center [1141, 493] width 464 height 29
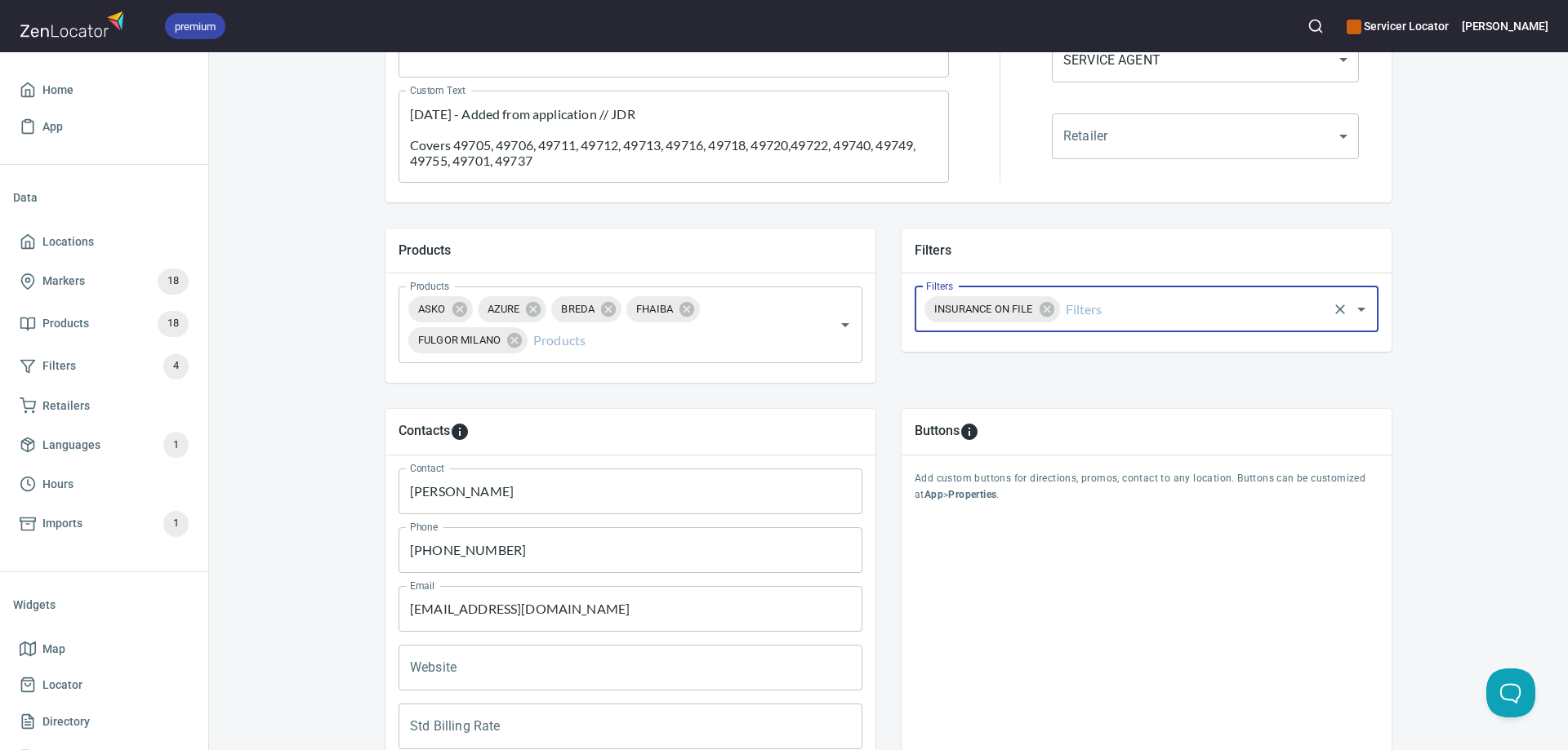
scroll to position [582, 0]
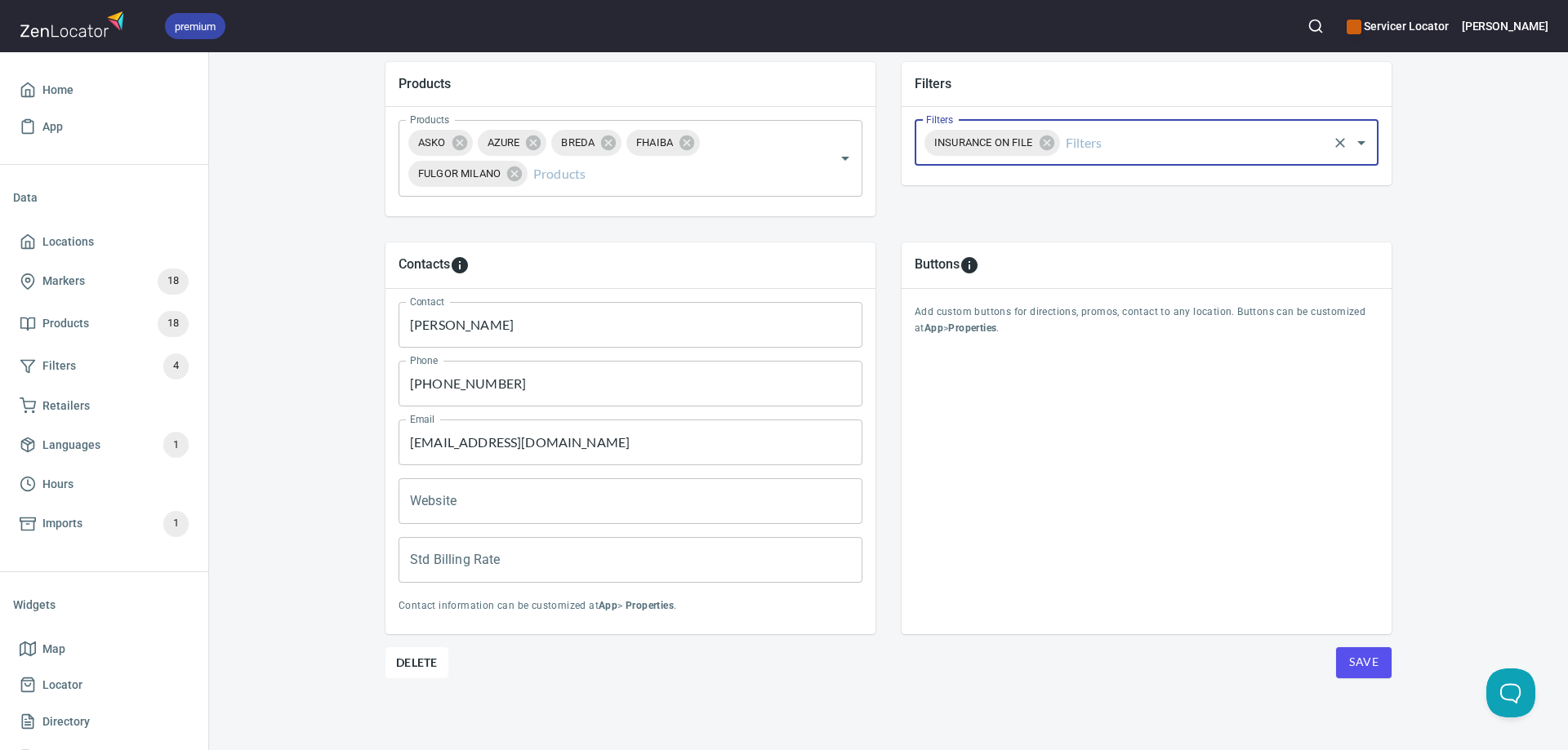
click at [1352, 659] on span "Save" at bounding box center [1364, 663] width 29 height 21
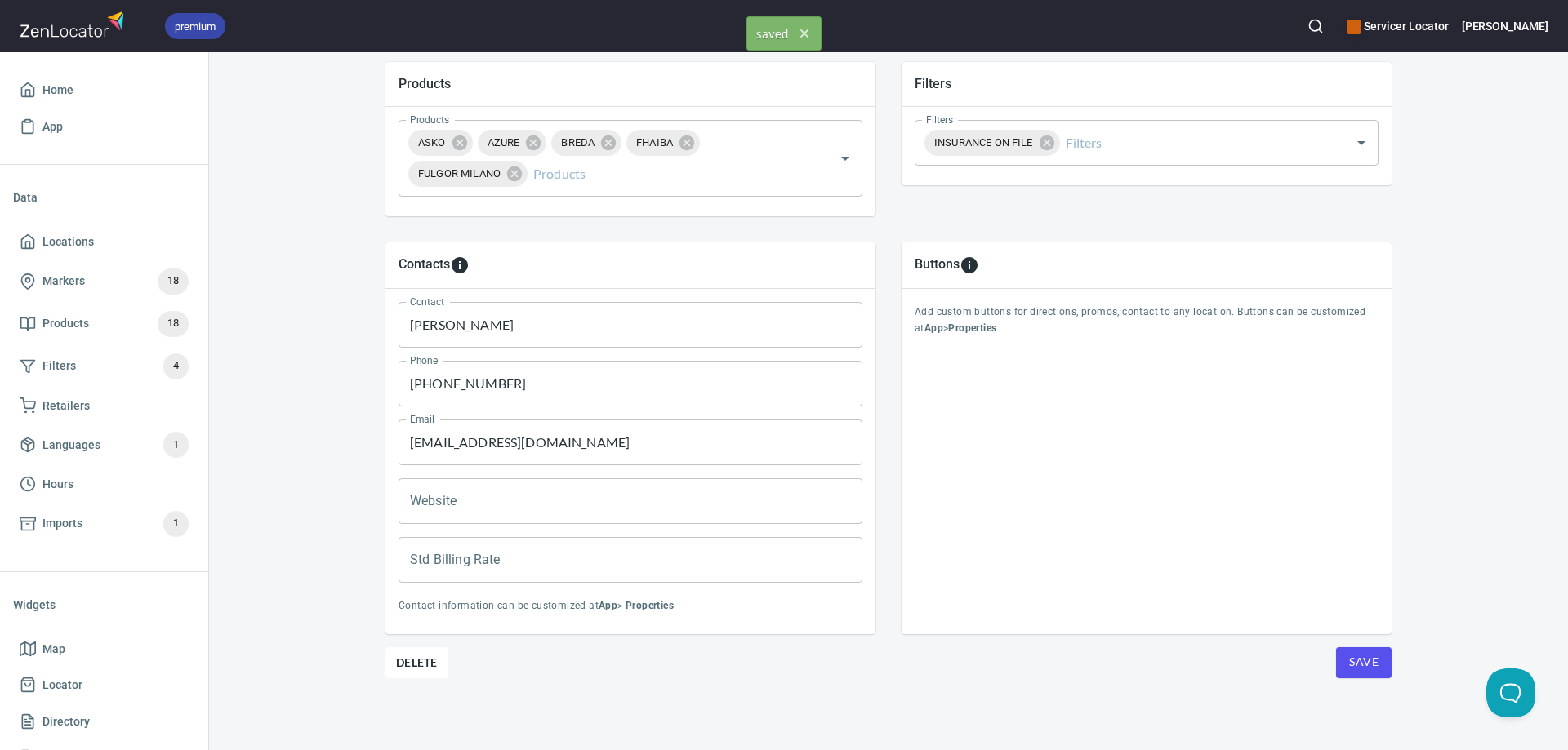
click at [1352, 659] on span "Save" at bounding box center [1364, 663] width 29 height 21
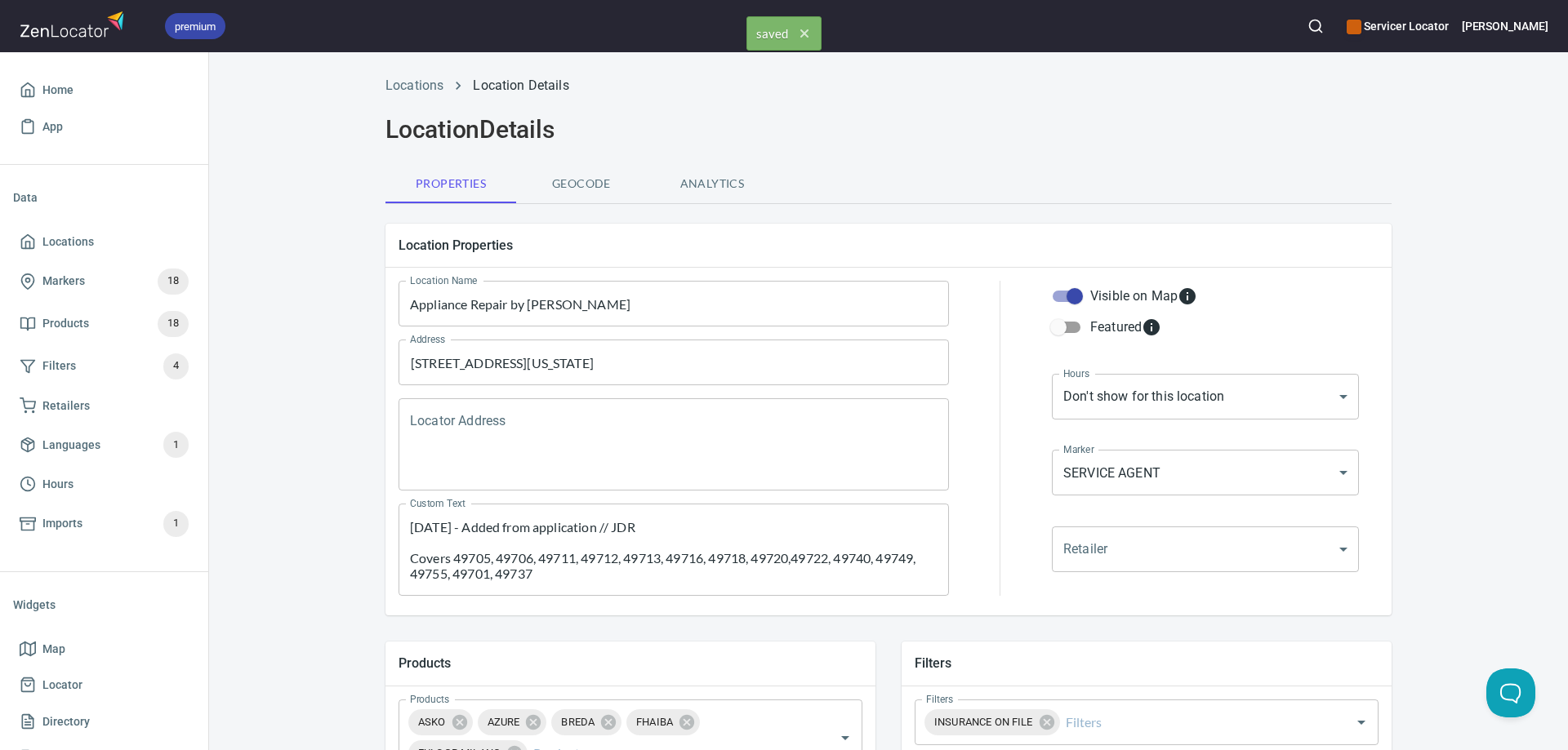
scroll to position [0, 0]
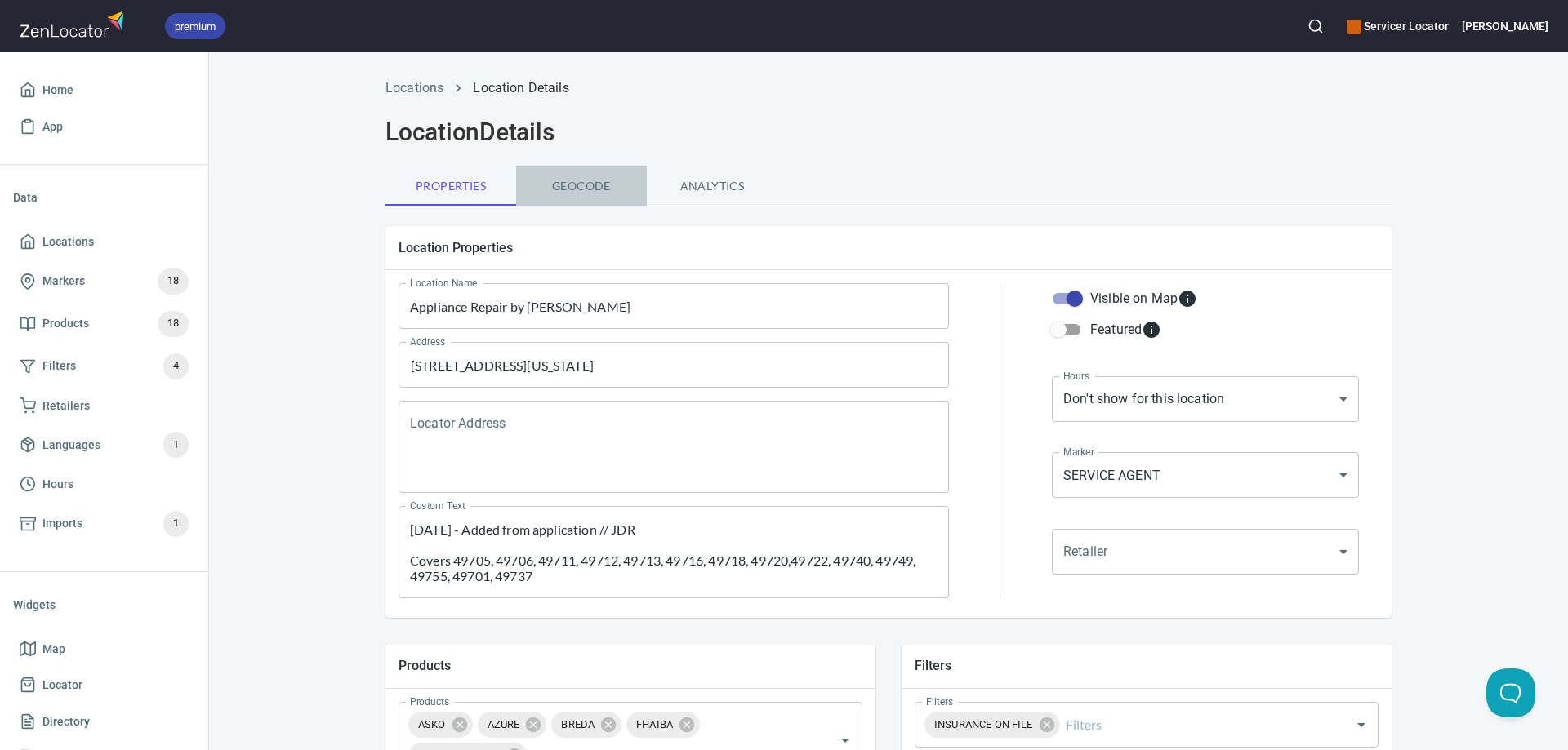
click at [584, 190] on span "Geocode" at bounding box center [582, 186] width 111 height 21
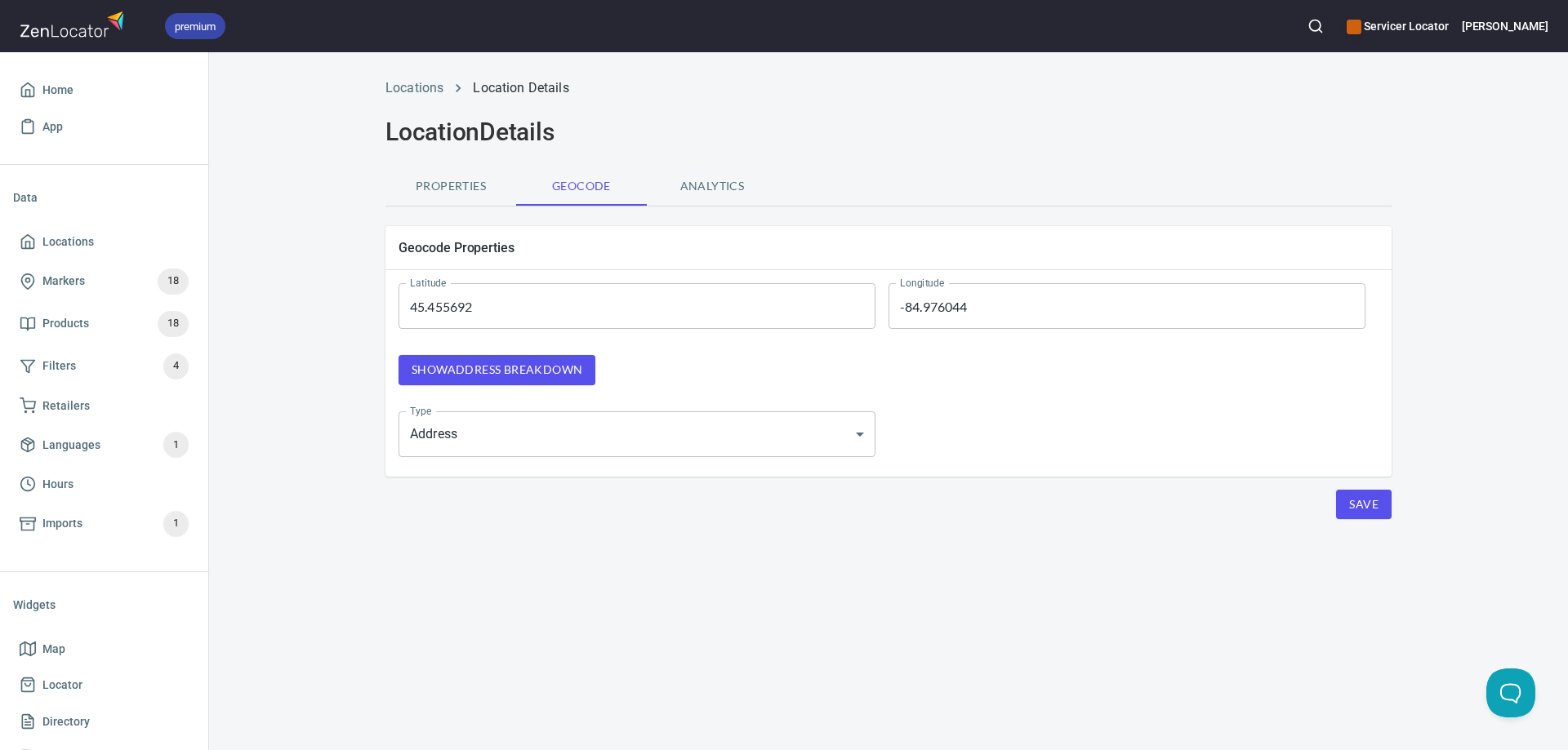
click at [518, 364] on span "Show address breakdown" at bounding box center [497, 370] width 171 height 21
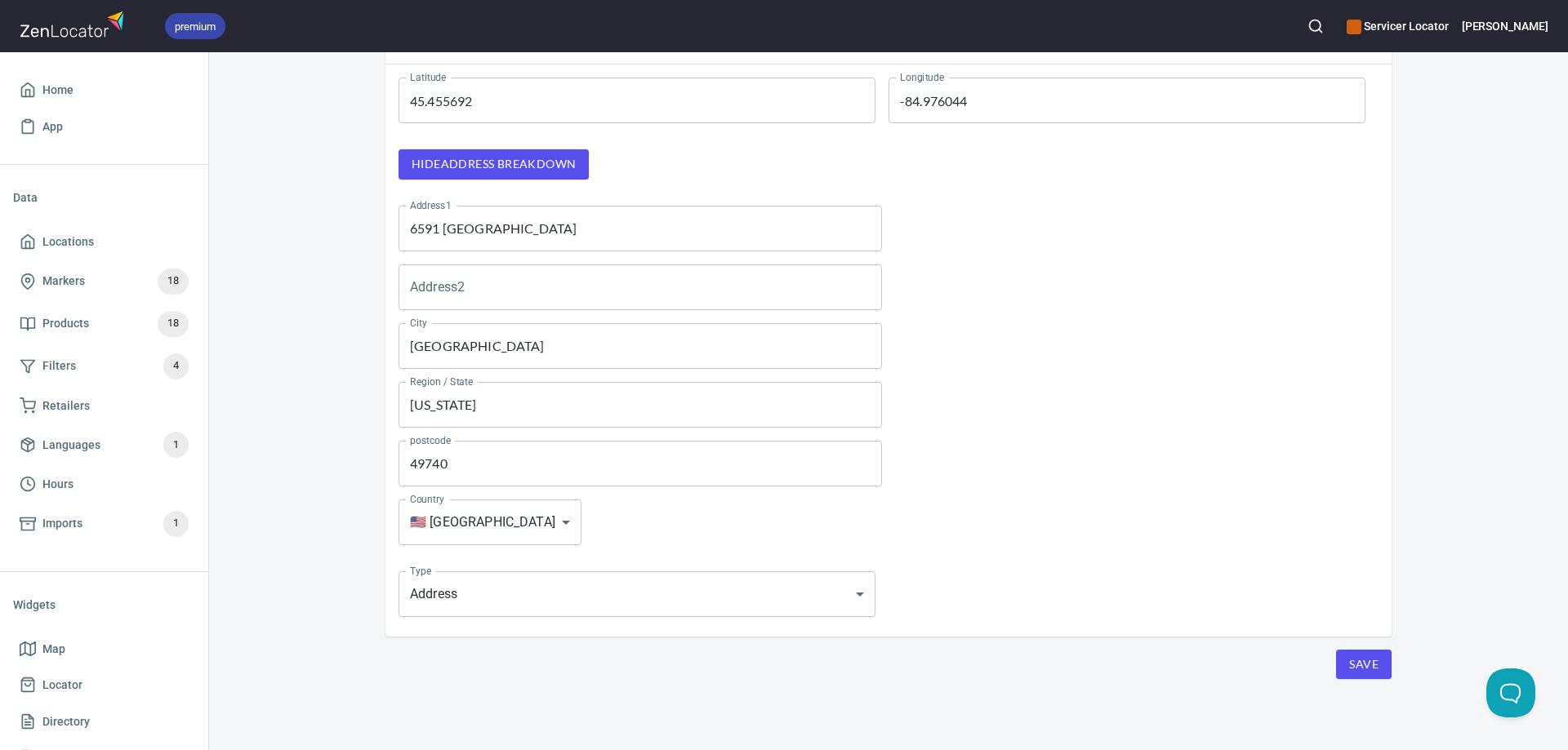
scroll to position [207, 0]
click at [1351, 656] on span "Save" at bounding box center [1364, 664] width 29 height 21
click at [1351, 655] on span "Save" at bounding box center [1364, 664] width 29 height 21
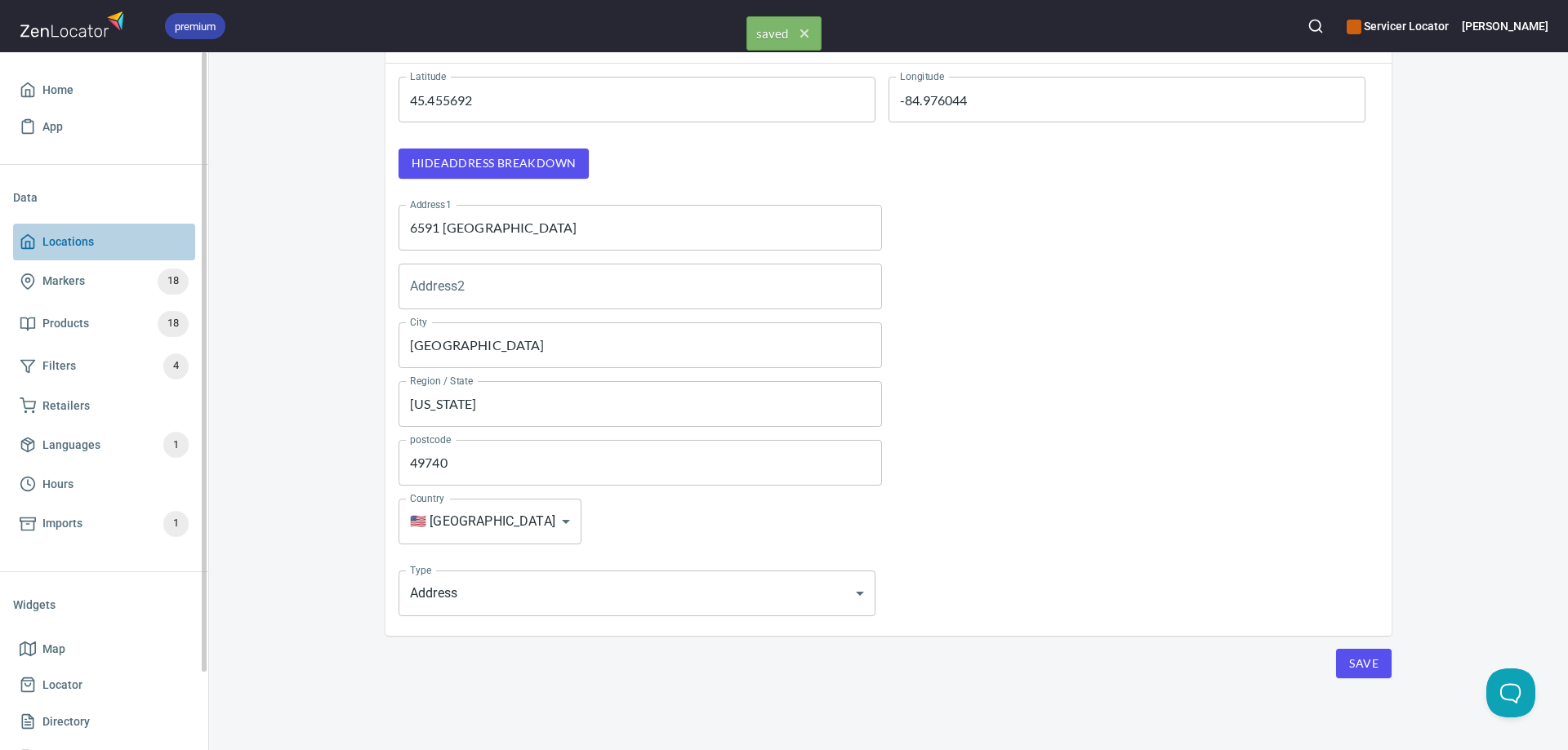
click at [62, 240] on span "Locations" at bounding box center [68, 242] width 51 height 21
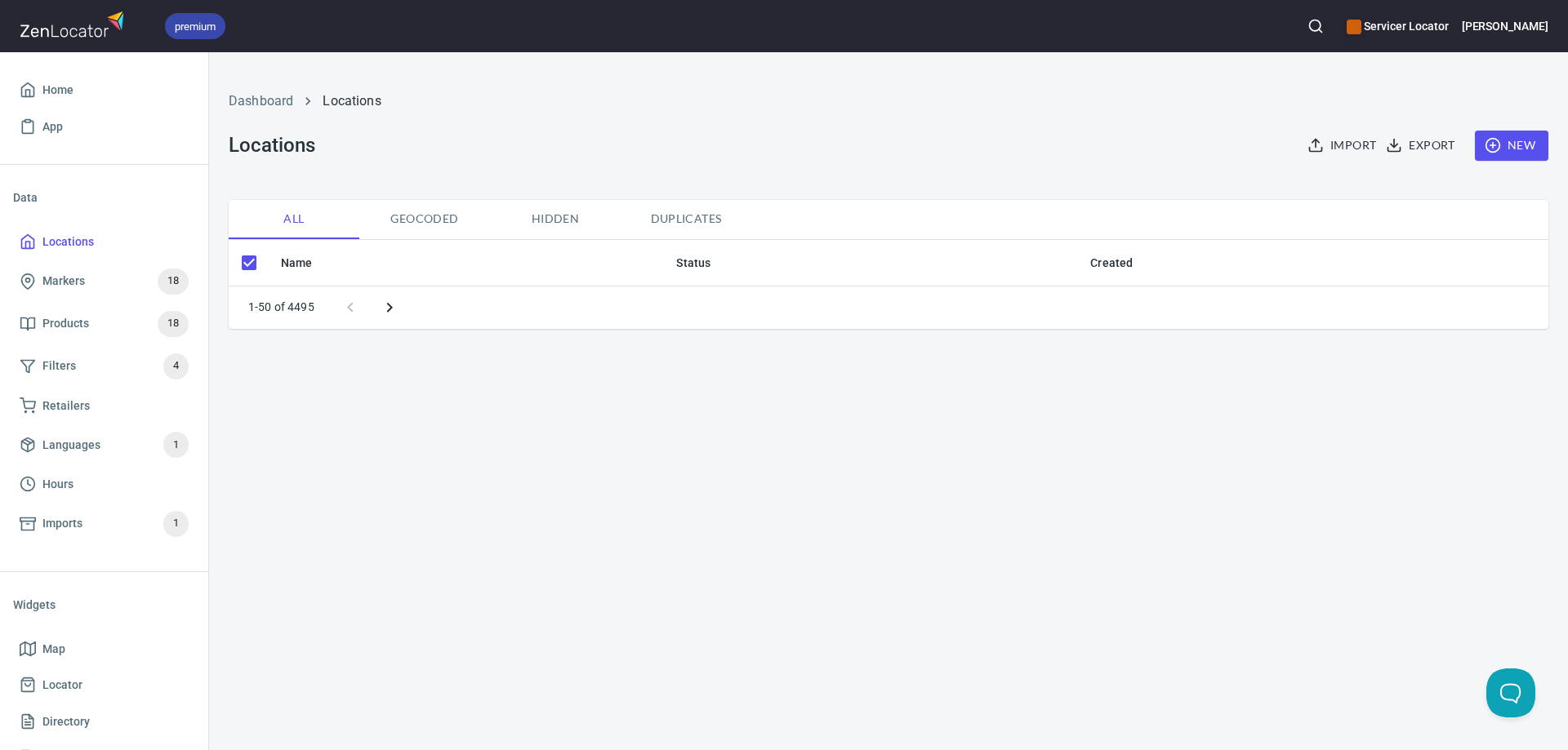
checkbox input "false"
